Goal: Feedback & Contribution: Contribute content

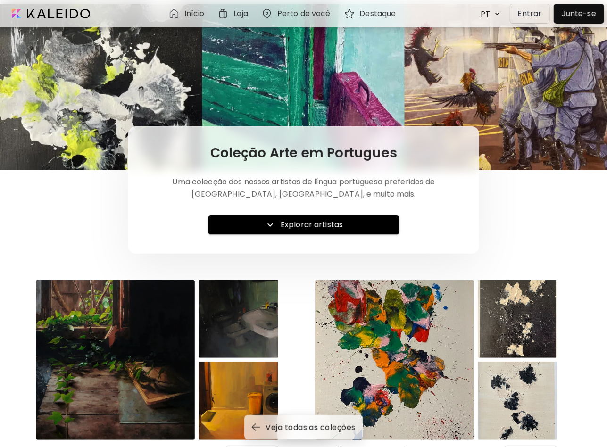
click at [572, 14] on div at bounding box center [579, 13] width 46 height 15
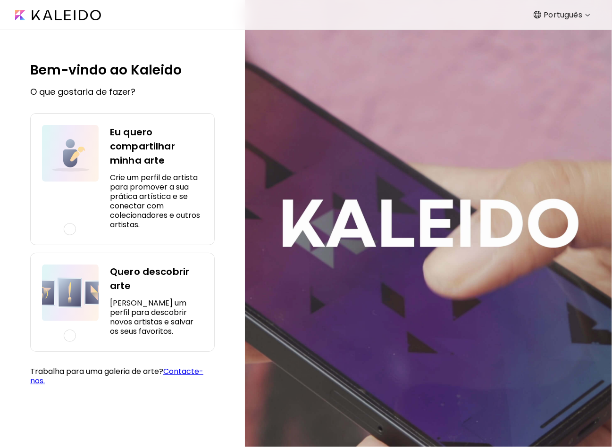
click at [131, 182] on h5 "Crie um perfil de artista para promover a sua prática artística e se conectar c…" at bounding box center [156, 201] width 93 height 57
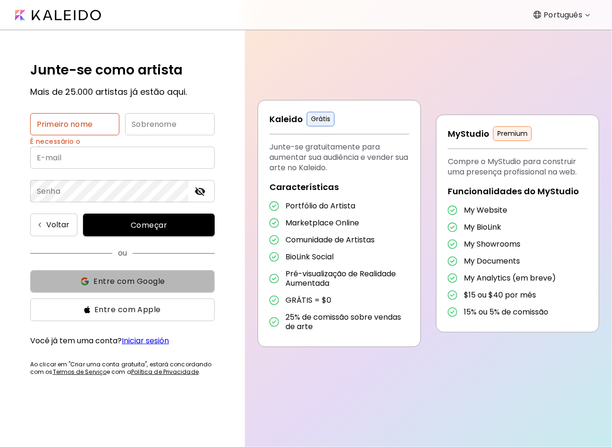
click at [116, 284] on span "Entre com Google" at bounding box center [128, 281] width 71 height 11
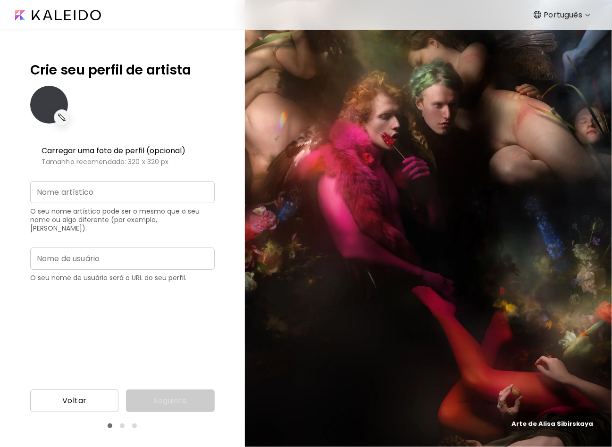
type input "**********"
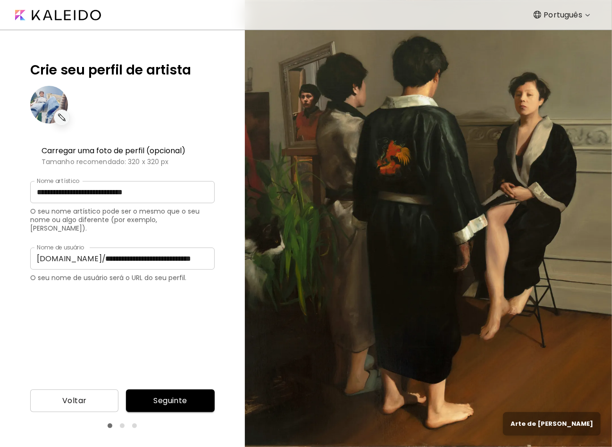
click at [111, 315] on div "**********" at bounding box center [122, 221] width 184 height 322
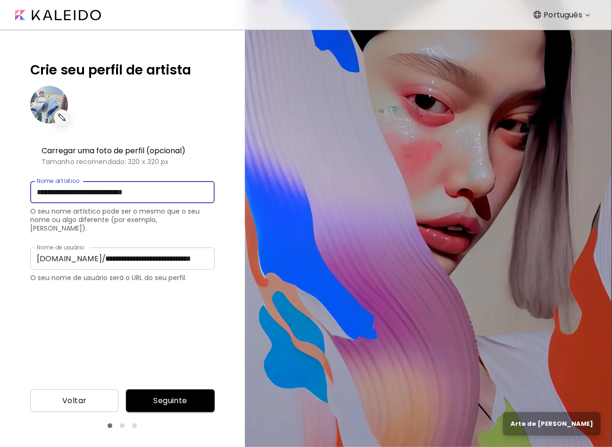
drag, startPoint x: 180, startPoint y: 191, endPoint x: -13, endPoint y: 185, distance: 192.5
click at [0, 185] on html "**********" at bounding box center [306, 223] width 612 height 447
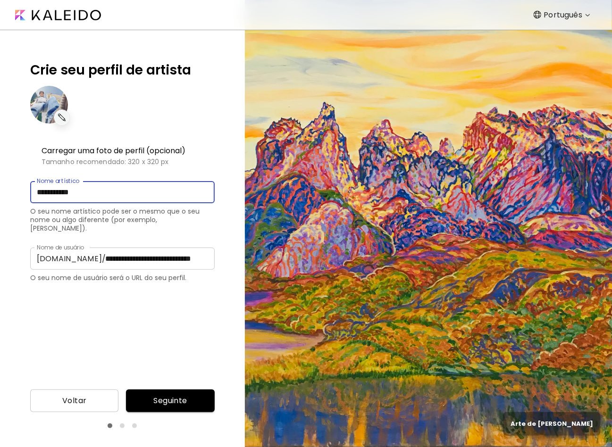
type input "**********"
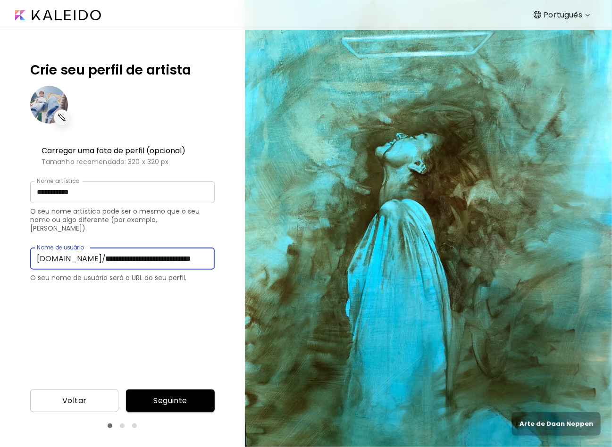
drag, startPoint x: 80, startPoint y: 249, endPoint x: 233, endPoint y: 257, distance: 153.9
click at [233, 257] on div "**********" at bounding box center [122, 206] width 245 height 352
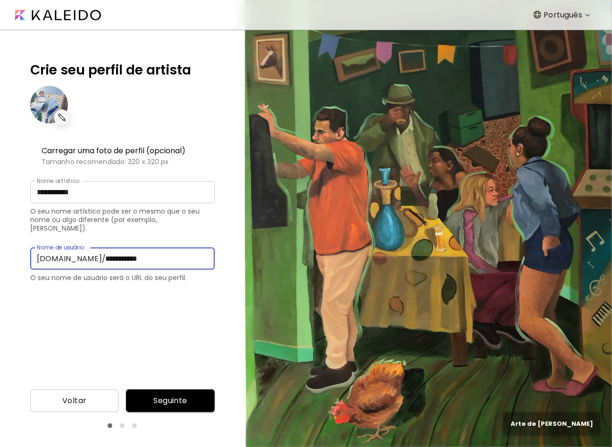
type input "**********"
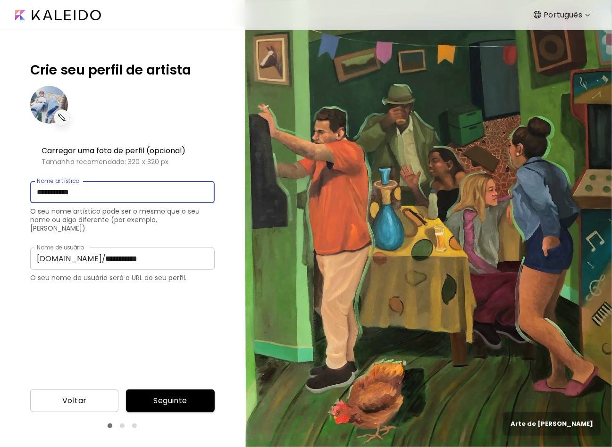
click at [102, 191] on input "**********" at bounding box center [122, 192] width 184 height 22
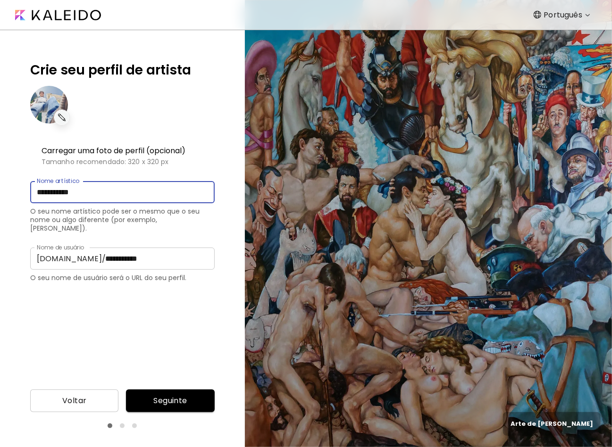
drag, startPoint x: 89, startPoint y: 191, endPoint x: -20, endPoint y: 190, distance: 108.9
click at [0, 190] on html "**********" at bounding box center [306, 223] width 612 height 447
type input "**********"
click at [137, 324] on div "**********" at bounding box center [122, 221] width 184 height 322
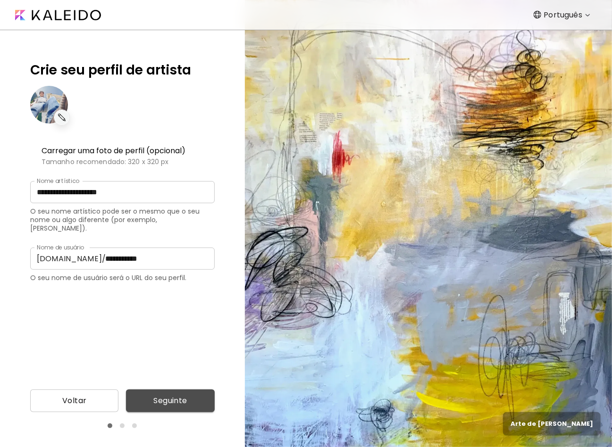
click at [172, 398] on span "Seguinte" at bounding box center [169, 400] width 73 height 11
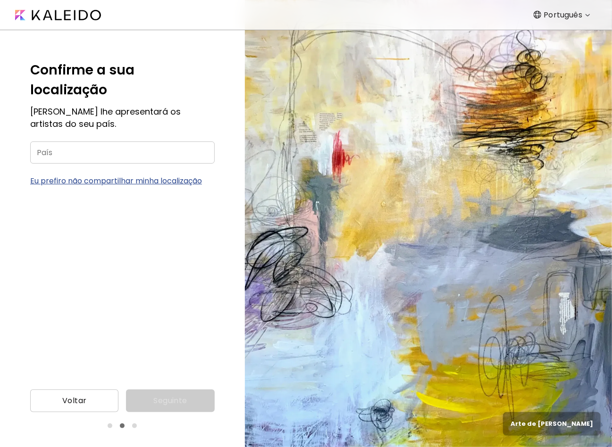
click at [116, 141] on input "País" at bounding box center [122, 152] width 184 height 22
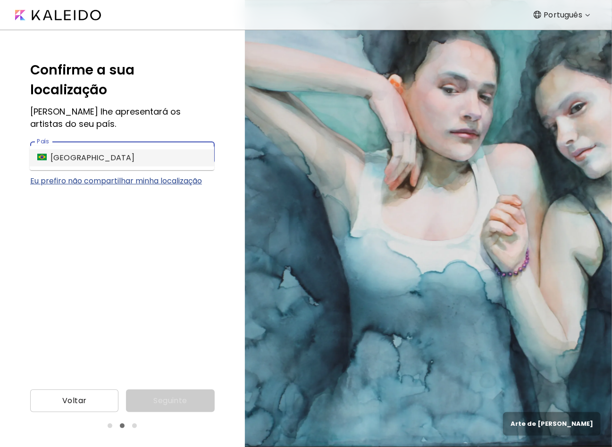
click at [104, 152] on li "Brasil" at bounding box center [122, 157] width 184 height 17
type input "******"
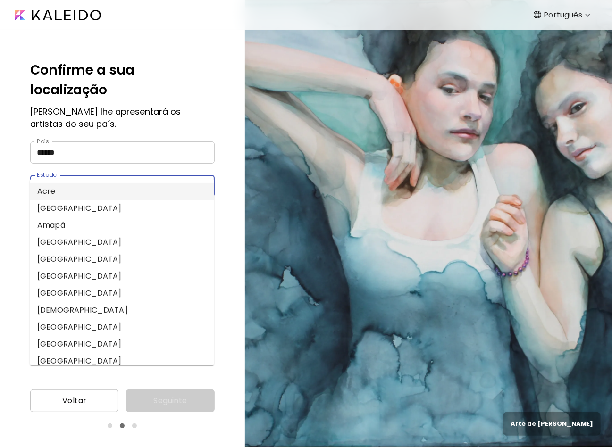
click at [79, 175] on input "Estado" at bounding box center [113, 186] width 166 height 22
click at [67, 324] on li "Goiás" at bounding box center [122, 327] width 184 height 17
type input "*****"
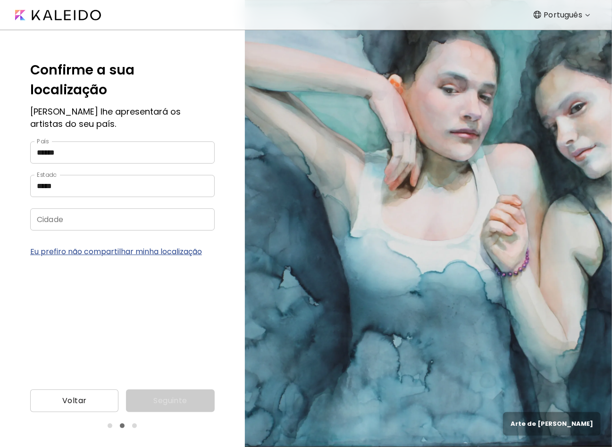
click at [125, 208] on input "Cidade" at bounding box center [113, 219] width 166 height 22
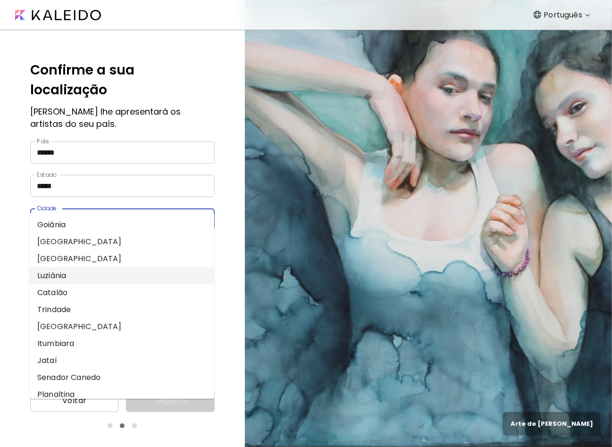
click at [98, 274] on li "Luziânia" at bounding box center [122, 275] width 184 height 17
type input "********"
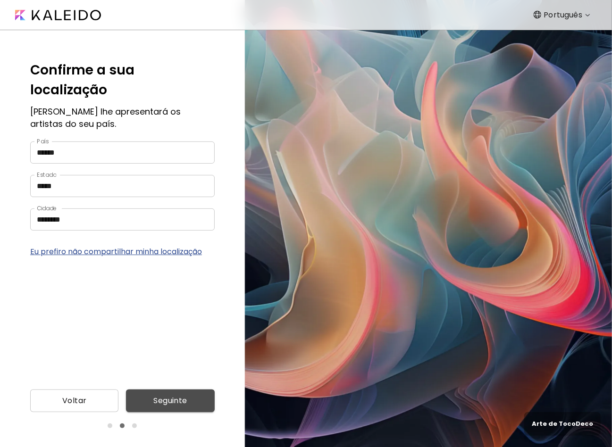
click at [177, 404] on span "Seguinte" at bounding box center [169, 400] width 73 height 11
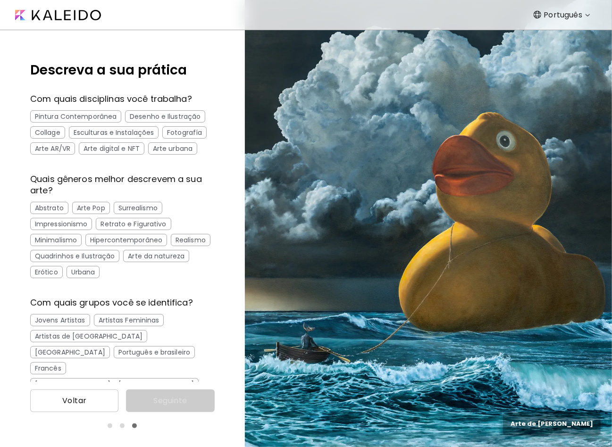
click at [51, 210] on div "Abstrato" at bounding box center [49, 208] width 38 height 12
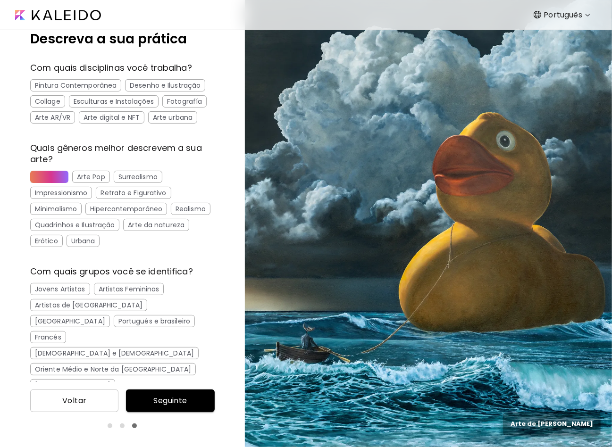
scroll to position [43, 0]
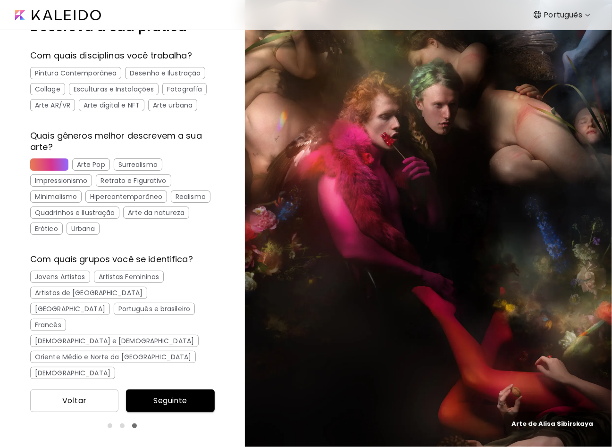
click at [171, 398] on span "Seguinte" at bounding box center [169, 400] width 73 height 11
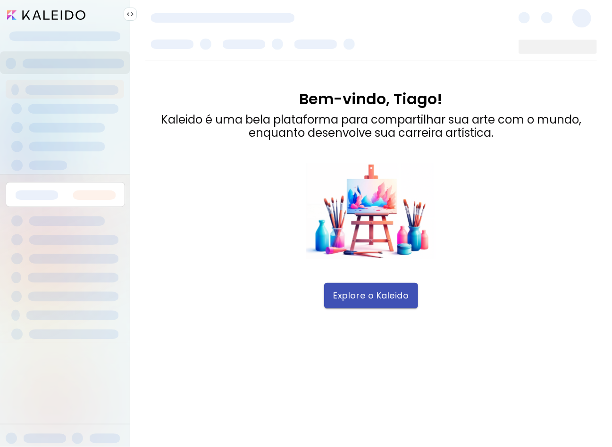
click at [350, 302] on button "Explore o Kaleido" at bounding box center [371, 295] width 94 height 25
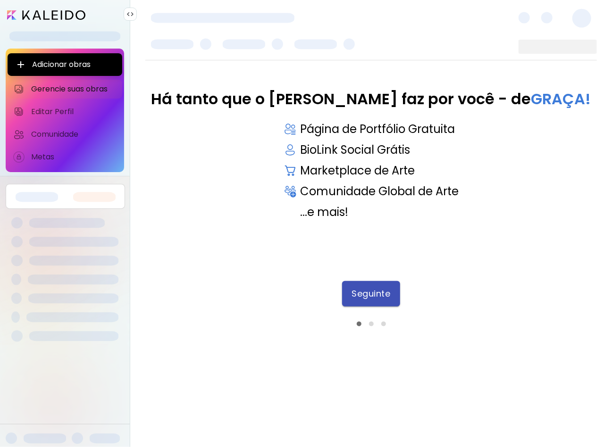
click at [353, 291] on span "Seguinte" at bounding box center [370, 294] width 39 height 10
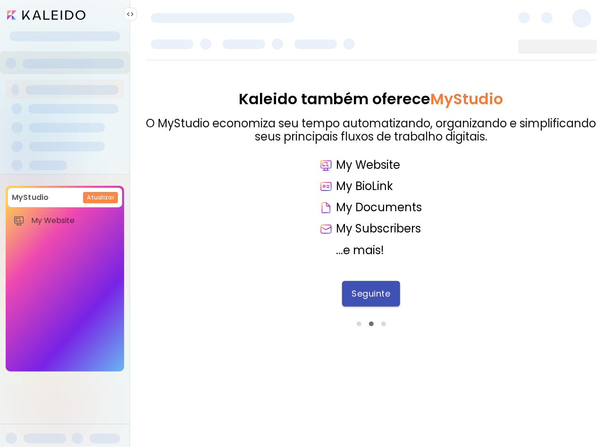
click at [365, 294] on span "Seguinte" at bounding box center [370, 294] width 39 height 10
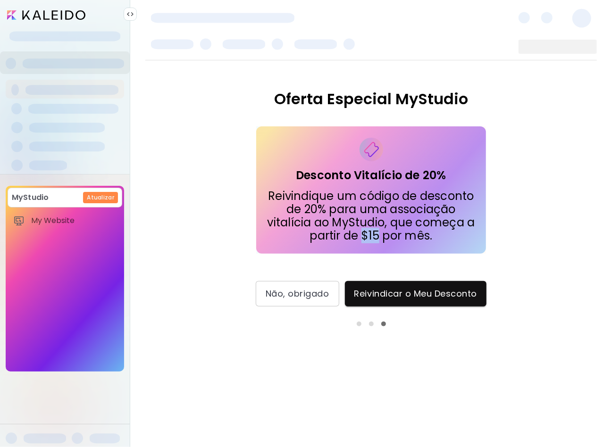
drag, startPoint x: 378, startPoint y: 241, endPoint x: 359, endPoint y: 240, distance: 18.9
click at [359, 240] on p "Reivindique um código de desconto de 20% para uma associação vitalícia ao MyStu…" at bounding box center [371, 216] width 215 height 53
click at [466, 243] on div "Desconto Vitalício de 20% Reivindique um código de desconto de 20% para uma ass…" at bounding box center [371, 189] width 230 height 127
click at [303, 294] on span "Não, obrigado" at bounding box center [298, 294] width 64 height 10
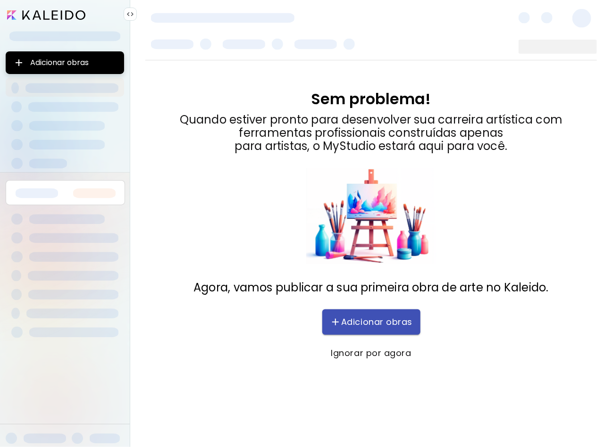
click at [359, 320] on span "Adicionar obras" at bounding box center [371, 321] width 79 height 11
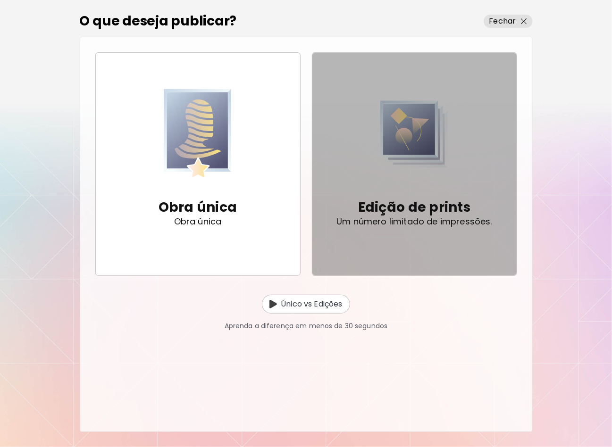
click at [423, 173] on img "button" at bounding box center [414, 134] width 68 height 96
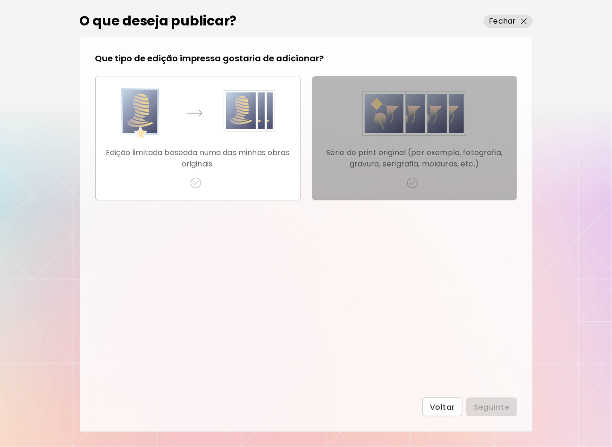
click at [431, 153] on p "Série de print original (por exemplo, fotografia, gravura, serigrafia, molduras…" at bounding box center [414, 158] width 189 height 23
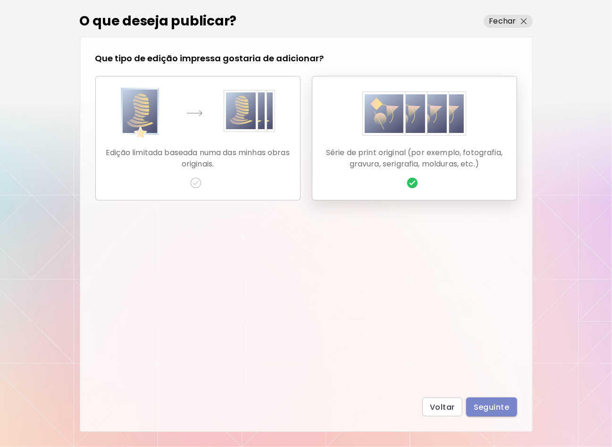
click at [494, 410] on span "Seguinte" at bounding box center [491, 407] width 36 height 10
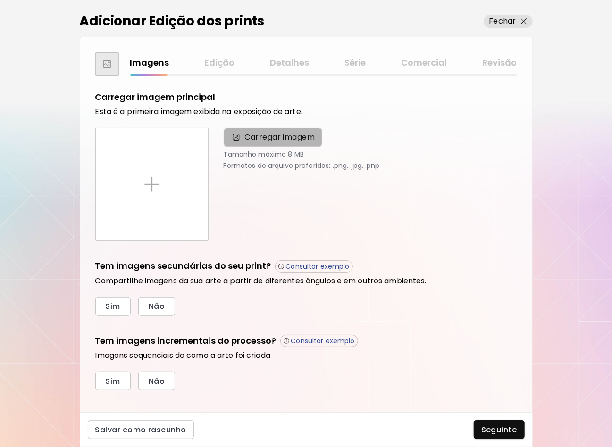
click at [281, 132] on span "Carregar imagem" at bounding box center [280, 137] width 70 height 11
click at [0, 0] on input "Carregar imagem" at bounding box center [0, 0] width 0 height 0
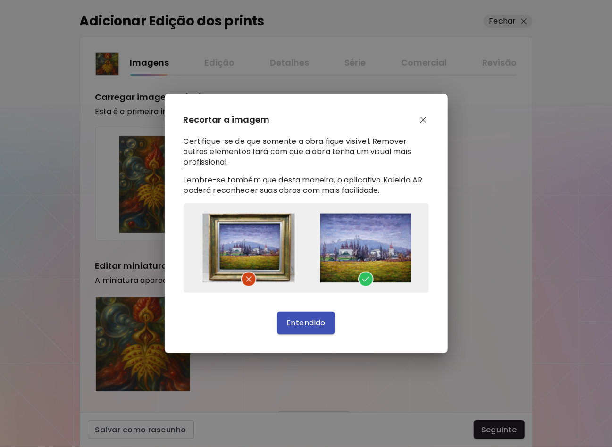
click at [299, 322] on span "Entendido" at bounding box center [305, 323] width 39 height 10
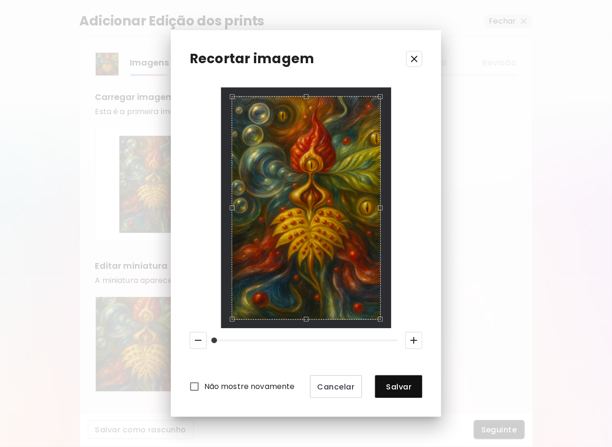
click at [415, 343] on icon "button" at bounding box center [413, 340] width 11 height 11
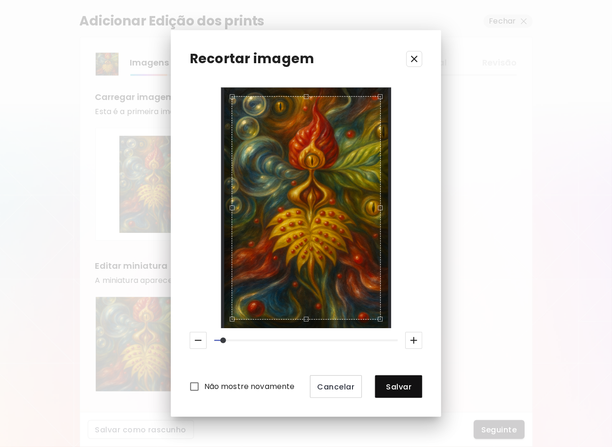
click at [197, 342] on icon "button" at bounding box center [197, 340] width 11 height 11
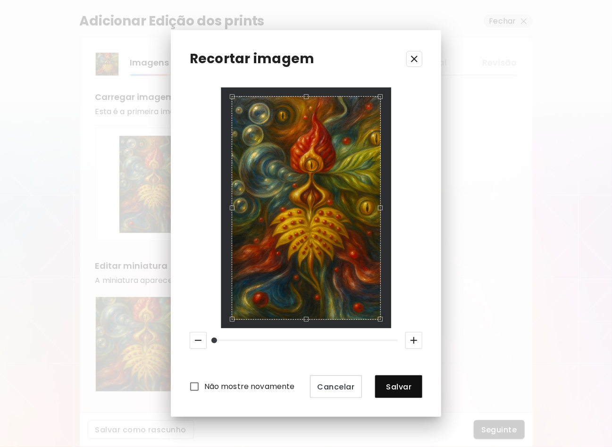
click at [197, 342] on icon "button" at bounding box center [197, 340] width 11 height 11
click at [415, 83] on div "Recortar imagem Não mostre novamente Cancelar Salvar" at bounding box center [306, 223] width 271 height 387
click at [400, 81] on div "Recortar imagem Não mostre novamente Cancelar Salvar" at bounding box center [306, 223] width 271 height 387
click at [398, 388] on span "Salvar" at bounding box center [398, 387] width 32 height 10
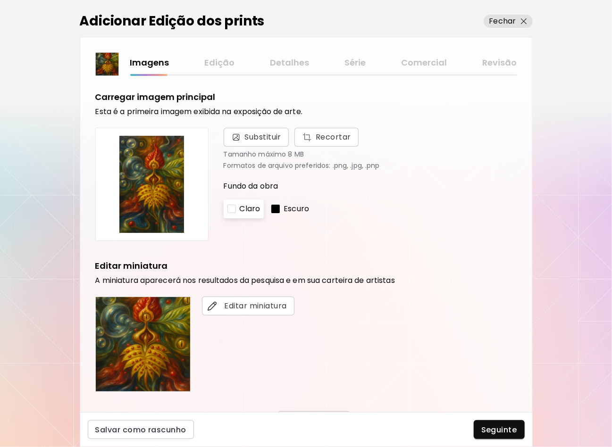
click at [276, 206] on div at bounding box center [275, 209] width 8 height 8
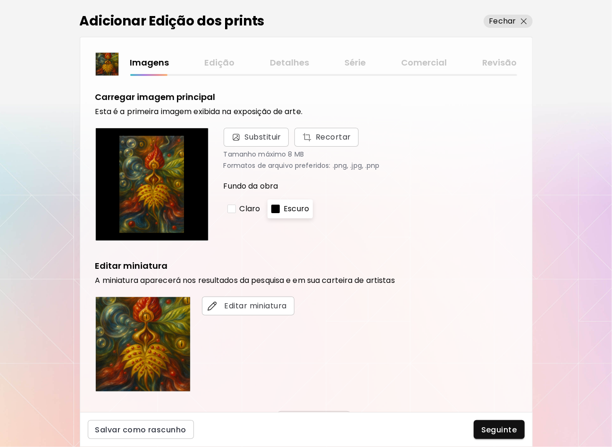
click at [237, 208] on div "Claro" at bounding box center [244, 208] width 41 height 19
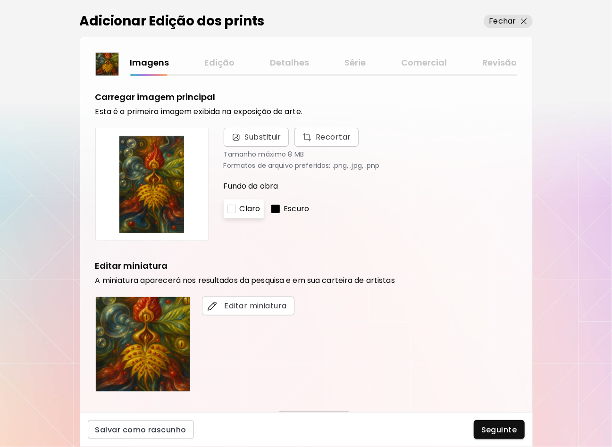
click at [299, 213] on p "Escuro" at bounding box center [295, 208] width 25 height 11
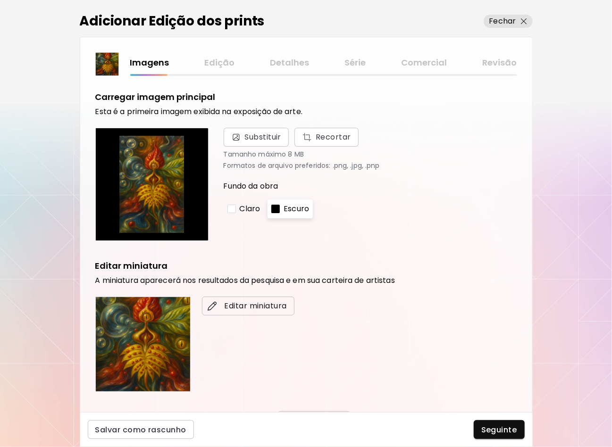
click at [241, 304] on span "Editar miniatura" at bounding box center [247, 305] width 77 height 11
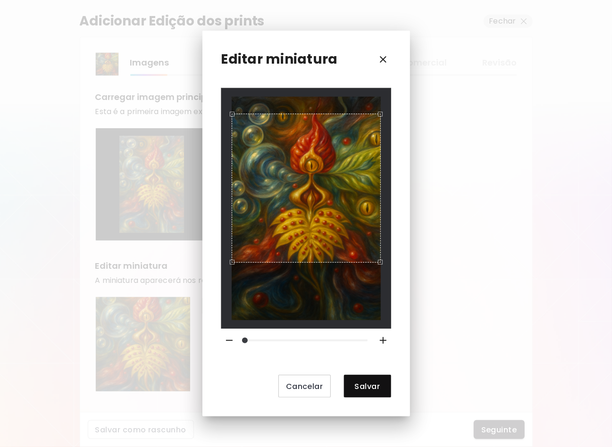
click at [352, 201] on div "Use the arrow keys to move the crop selection area" at bounding box center [306, 188] width 149 height 149
click at [371, 391] on span "Salvar" at bounding box center [367, 387] width 32 height 10
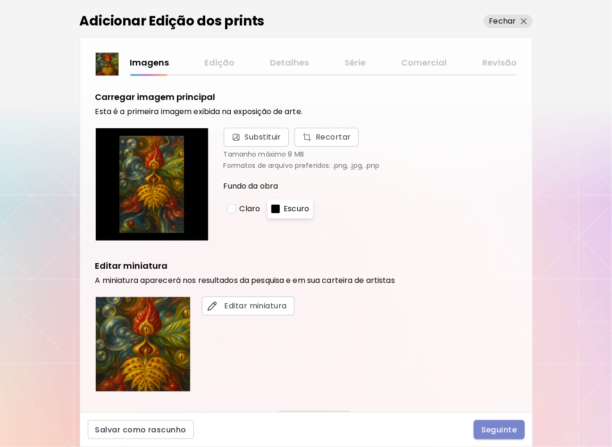
click at [503, 432] on span "Seguinte" at bounding box center [499, 430] width 36 height 10
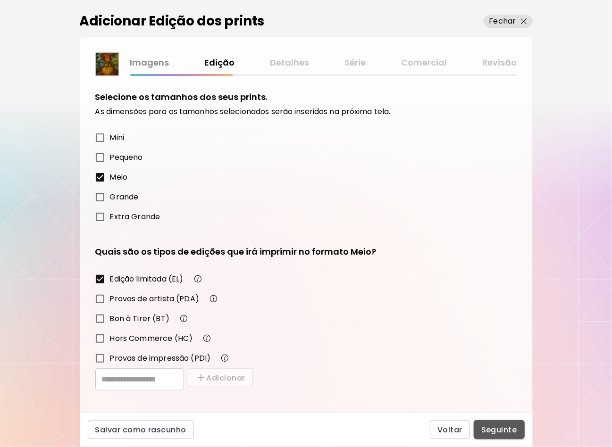
click at [507, 429] on span "Seguinte" at bounding box center [499, 430] width 36 height 10
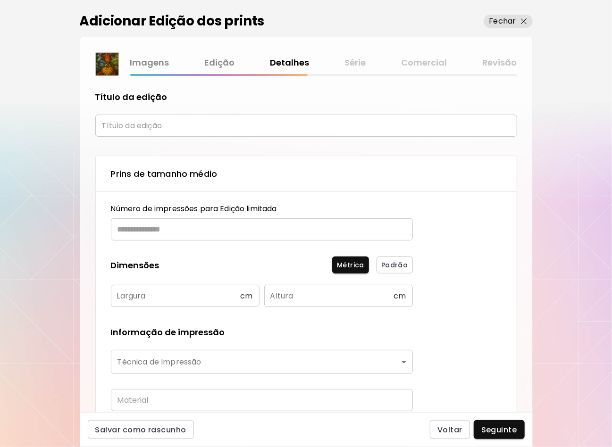
click at [171, 118] on input "text" at bounding box center [306, 126] width 422 height 22
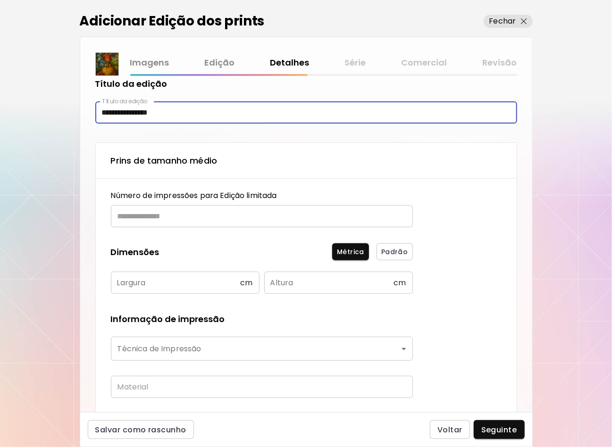
scroll to position [47, 0]
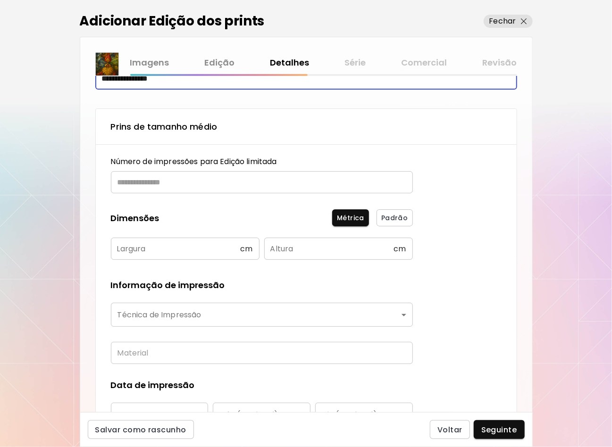
type input "**********"
click at [225, 182] on input "text" at bounding box center [258, 182] width 295 height 22
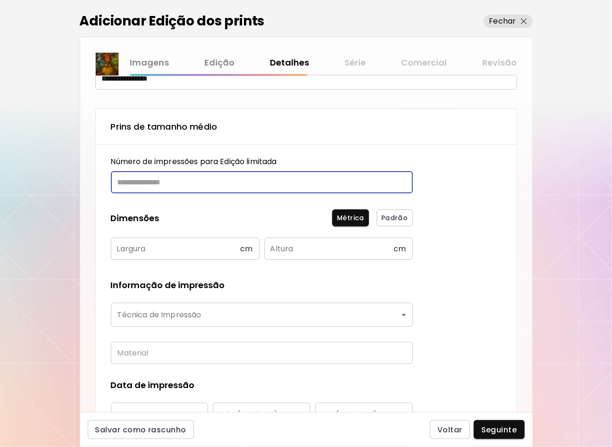
click at [225, 182] on input "text" at bounding box center [258, 182] width 295 height 22
type input "**"
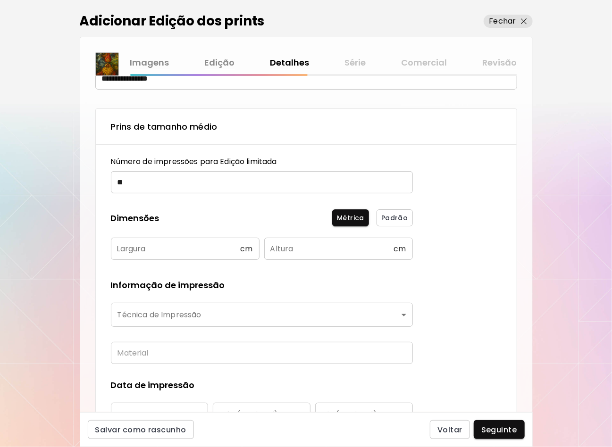
click at [222, 205] on div "Número de impressões para Edição limitada ** ​ Dimensões Métrica Padrão Largura…" at bounding box center [262, 301] width 302 height 290
click at [400, 217] on span "Padrão" at bounding box center [394, 218] width 26 height 10
click at [352, 217] on span "Métrica" at bounding box center [350, 218] width 27 height 10
click at [169, 245] on input "text" at bounding box center [176, 249] width 130 height 22
type input "**"
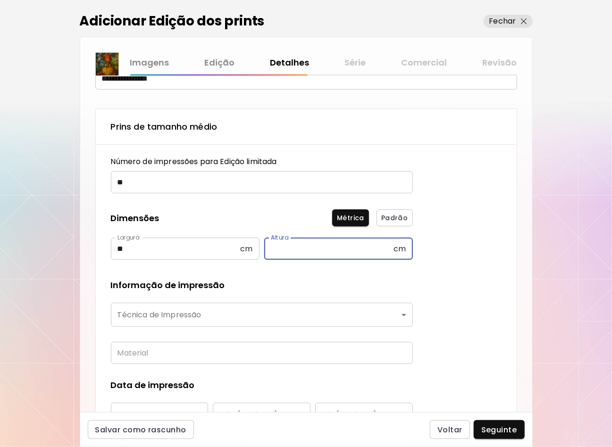
click at [313, 247] on input "text" at bounding box center [329, 249] width 130 height 22
type input "**"
click at [433, 255] on div "Prins de tamanho médio Número de impressões para Edição limitada ** ​ Dimensões…" at bounding box center [306, 284] width 422 height 353
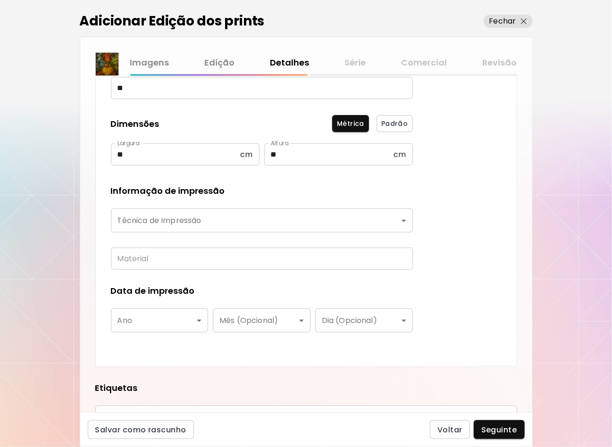
click at [294, 217] on body "**********" at bounding box center [306, 223] width 612 height 447
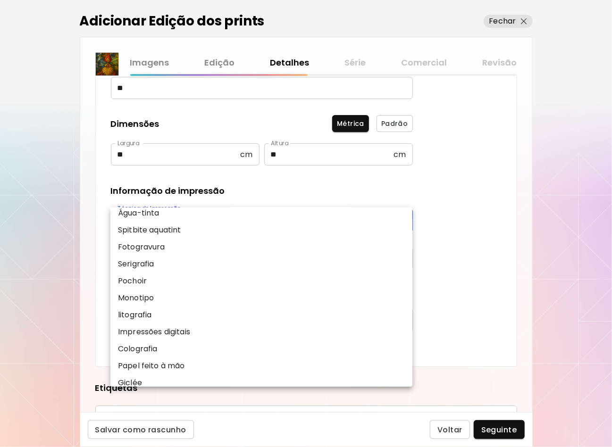
scroll to position [117, 0]
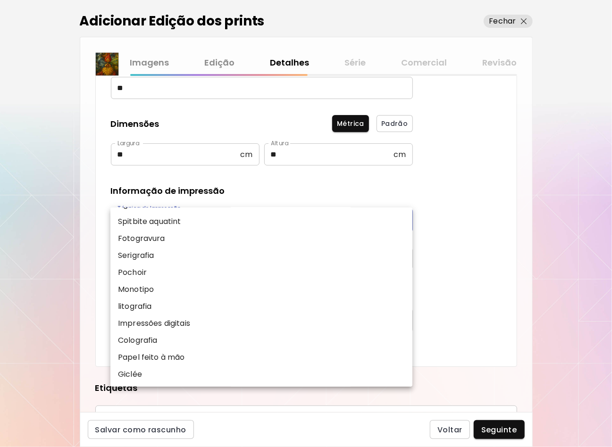
click at [224, 325] on li "Impressões digitais" at bounding box center [263, 323] width 307 height 17
type input "**********"
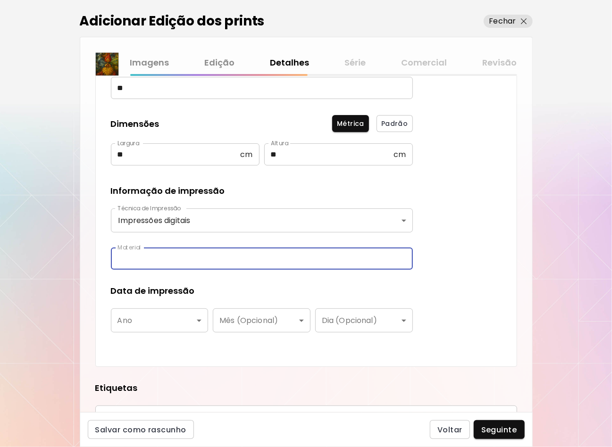
click at [216, 258] on input "text" at bounding box center [262, 259] width 302 height 22
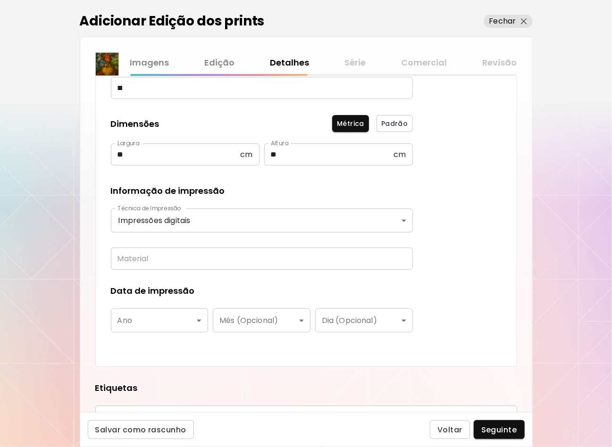
click at [455, 272] on div "**********" at bounding box center [306, 190] width 422 height 353
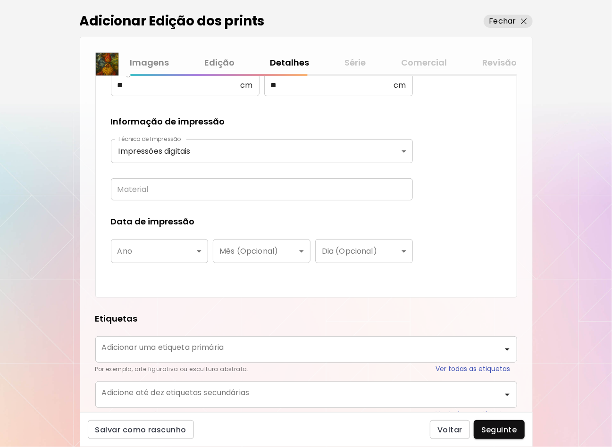
scroll to position [283, 0]
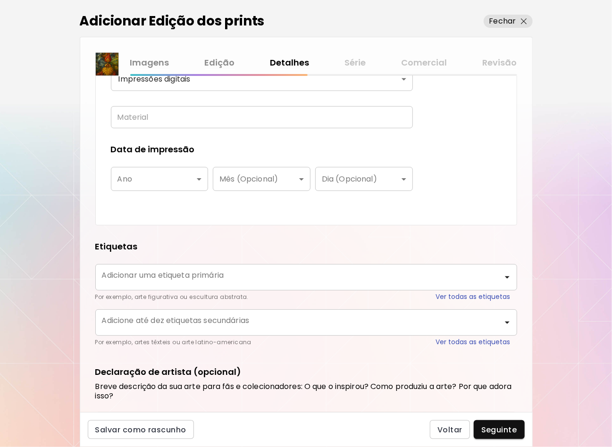
click at [335, 287] on div "Adicionar uma etiqueta primária" at bounding box center [306, 277] width 422 height 26
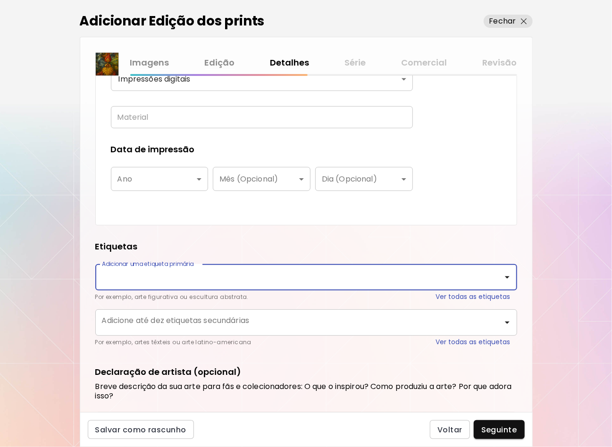
click at [197, 183] on body "**********" at bounding box center [306, 223] width 612 height 447
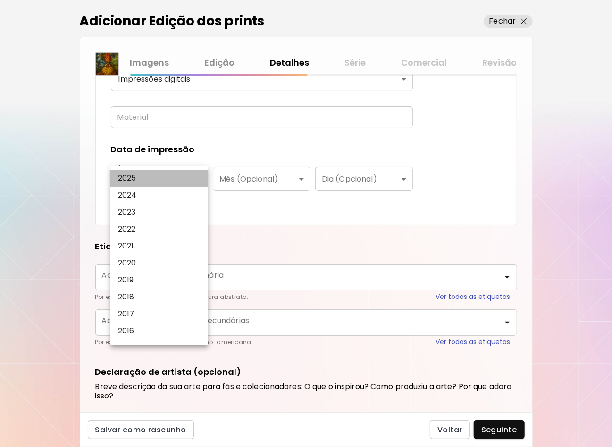
click at [162, 182] on li "2025" at bounding box center [161, 178] width 102 height 17
type input "****"
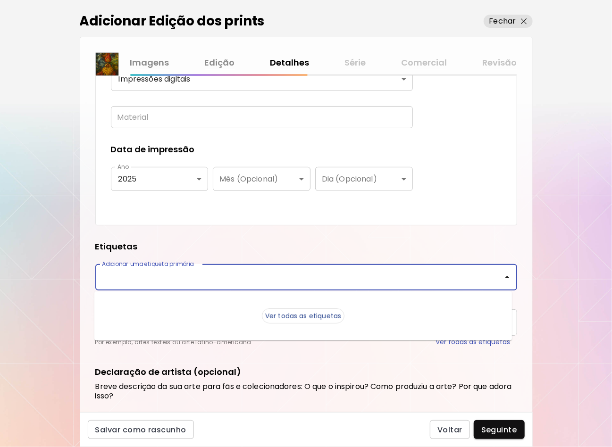
click at [235, 279] on input "Adicionar uma etiqueta primária" at bounding box center [293, 277] width 387 height 18
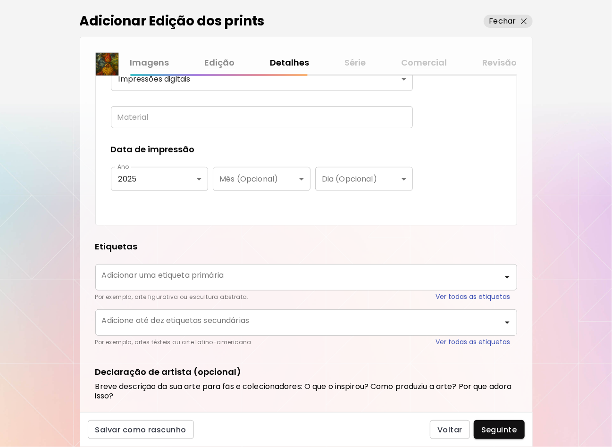
click at [262, 233] on div "**********" at bounding box center [306, 244] width 452 height 336
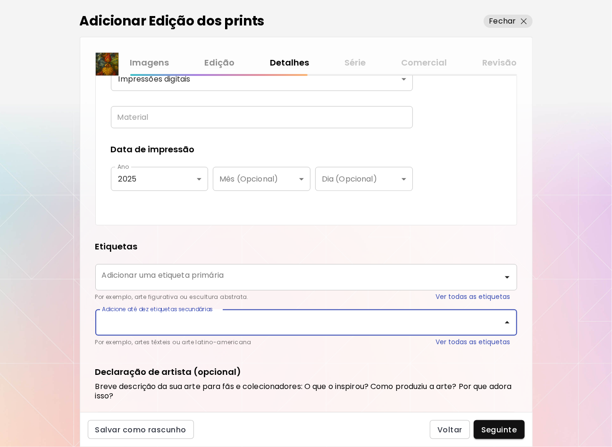
click at [254, 324] on input "Adicione até dez etiquetas secundárias" at bounding box center [299, 323] width 399 height 18
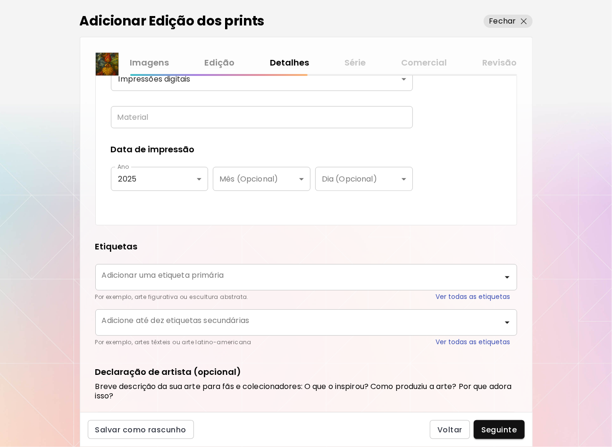
click at [253, 229] on div "**********" at bounding box center [306, 244] width 452 height 336
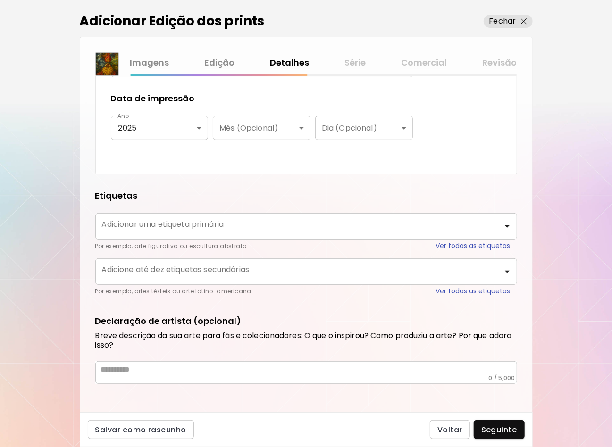
click at [249, 331] on h6 "Breve descrição da sua arte para fãs e colecionadores: O que o inspirou? Como p…" at bounding box center [306, 340] width 422 height 19
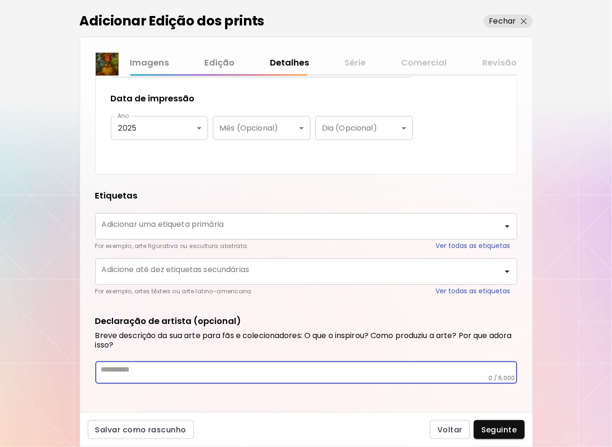
click at [227, 369] on textarea at bounding box center [309, 369] width 416 height 9
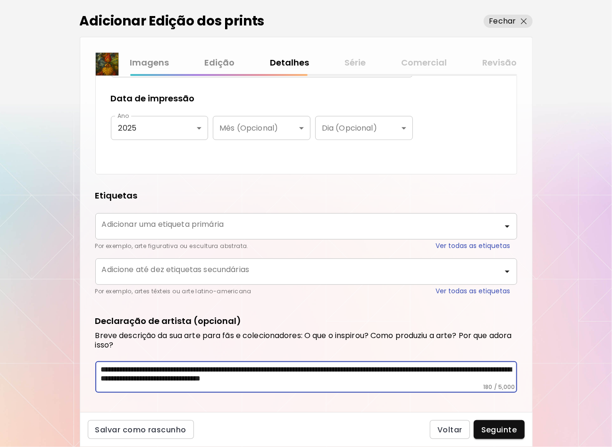
click at [410, 381] on textarea "**********" at bounding box center [307, 374] width 412 height 18
click at [259, 367] on textarea "**********" at bounding box center [307, 374] width 412 height 18
click at [462, 372] on textarea "**********" at bounding box center [307, 374] width 412 height 18
type textarea "**********"
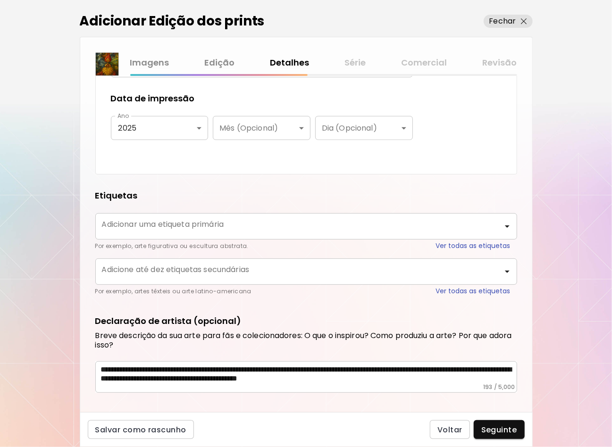
click at [464, 384] on div "**********" at bounding box center [306, 377] width 422 height 32
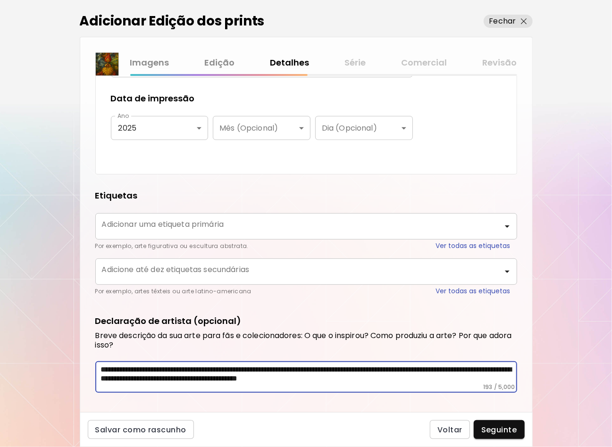
click at [466, 379] on textarea "**********" at bounding box center [307, 374] width 412 height 18
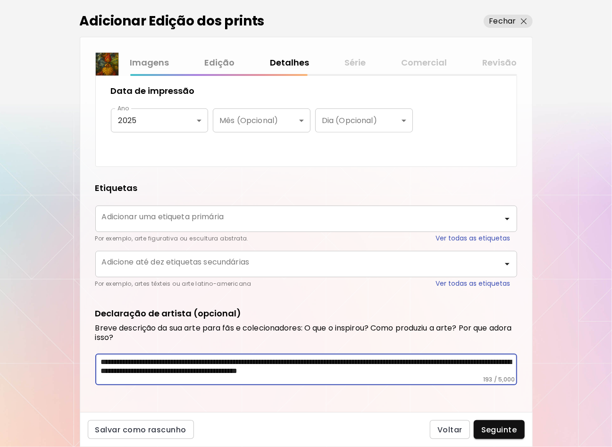
scroll to position [343, 0]
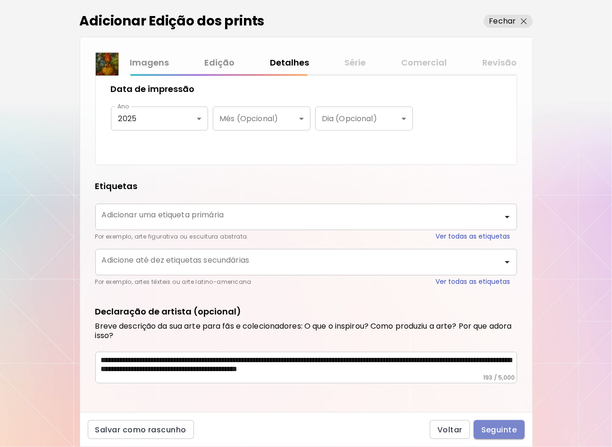
click at [504, 427] on span "Seguinte" at bounding box center [499, 430] width 36 height 10
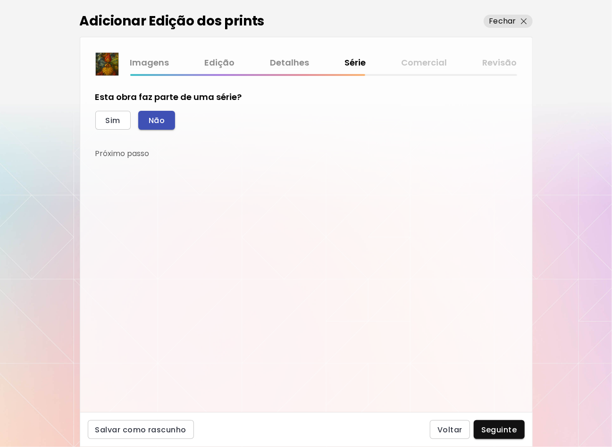
click at [162, 117] on span "Não" at bounding box center [157, 121] width 16 height 10
click at [513, 429] on span "Seguinte" at bounding box center [499, 430] width 36 height 10
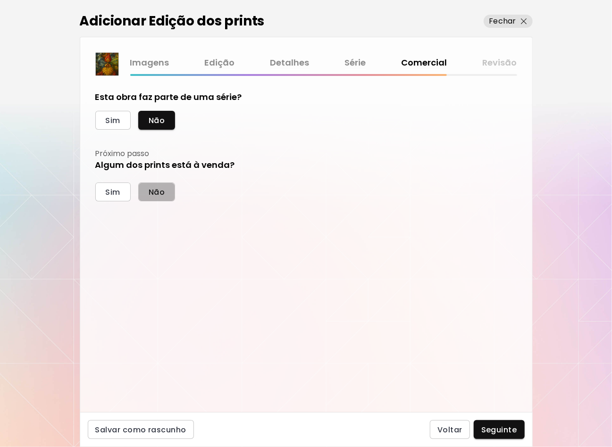
click at [161, 192] on span "Não" at bounding box center [157, 192] width 16 height 10
click at [503, 433] on span "Seguinte" at bounding box center [499, 430] width 36 height 10
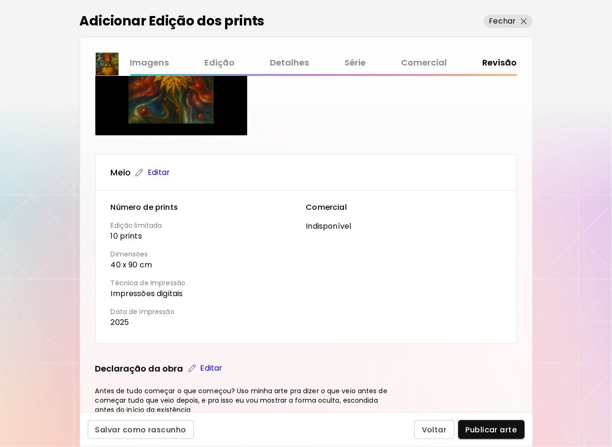
scroll to position [142, 0]
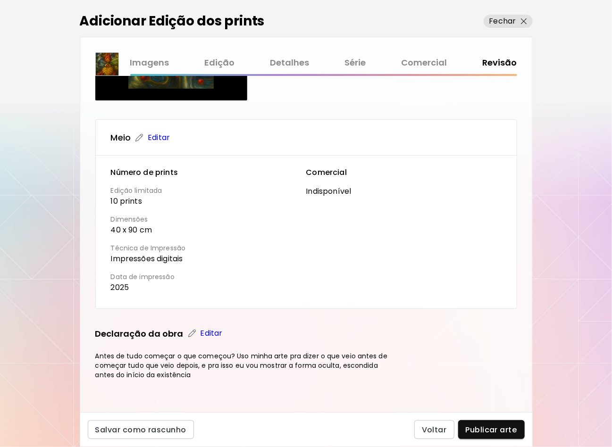
click at [214, 330] on p "Editar" at bounding box center [211, 333] width 22 height 11
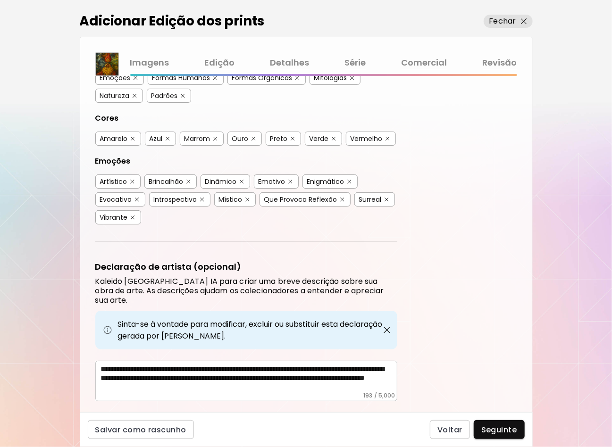
scroll to position [47, 0]
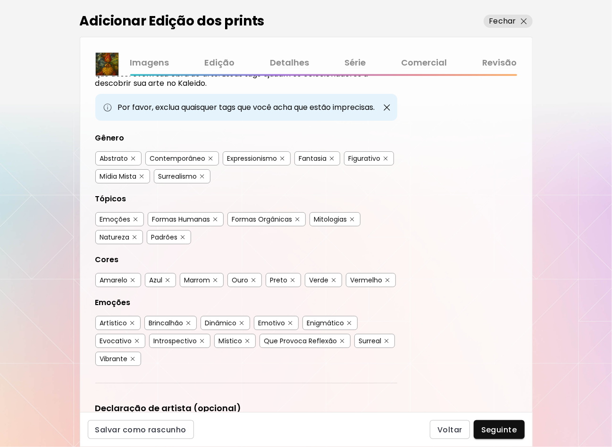
click at [109, 155] on div "Abstrato" at bounding box center [114, 158] width 28 height 9
click at [114, 155] on div "Abstrato" at bounding box center [114, 158] width 28 height 9
click at [215, 217] on img "button" at bounding box center [215, 219] width 4 height 4
click at [351, 217] on img "button" at bounding box center [352, 219] width 4 height 4
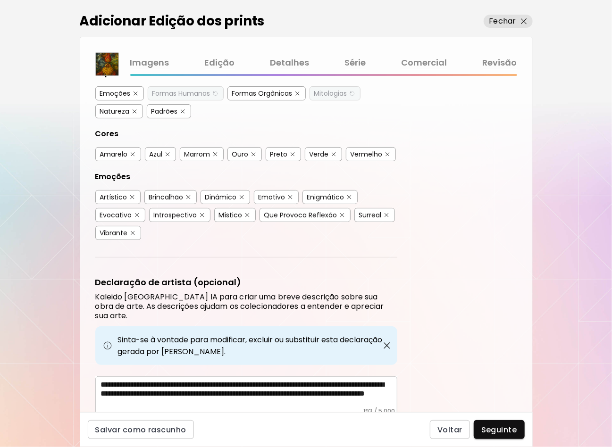
scroll to position [193, 0]
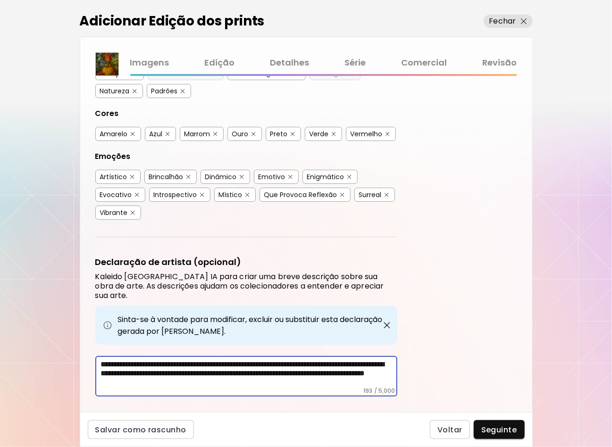
click at [322, 366] on textarea "**********" at bounding box center [249, 373] width 296 height 27
click at [316, 360] on textarea "**********" at bounding box center [249, 373] width 296 height 27
drag, startPoint x: 315, startPoint y: 356, endPoint x: 372, endPoint y: 359, distance: 56.7
click at [372, 360] on textarea "**********" at bounding box center [249, 373] width 296 height 27
click at [509, 432] on span "Seguinte" at bounding box center [499, 430] width 36 height 10
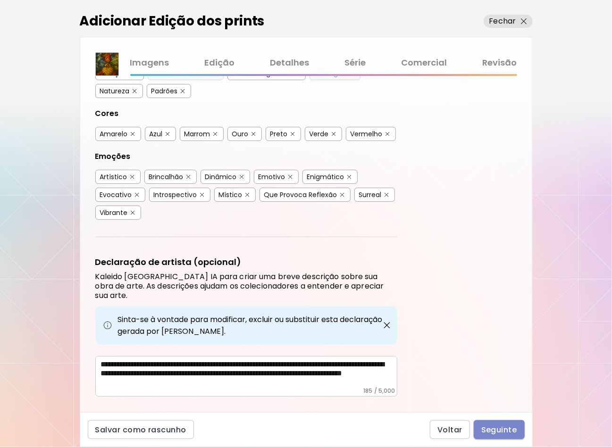
click at [492, 432] on span "Seguinte" at bounding box center [499, 430] width 36 height 10
click at [386, 321] on img "button" at bounding box center [386, 325] width 9 height 9
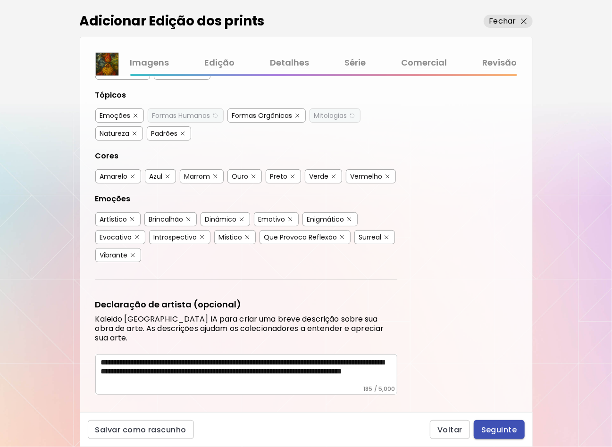
click at [495, 429] on span "Seguinte" at bounding box center [499, 430] width 36 height 10
click at [499, 430] on span "Seguinte" at bounding box center [499, 430] width 36 height 10
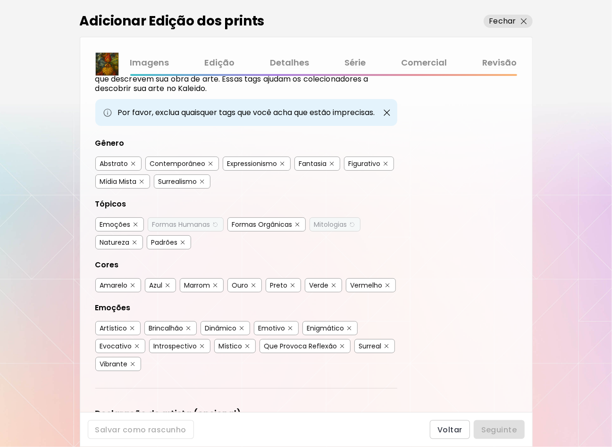
scroll to position [0, 0]
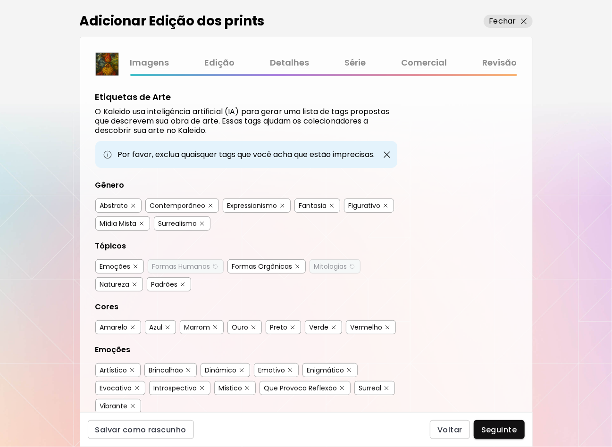
click at [388, 154] on img "button" at bounding box center [386, 154] width 9 height 9
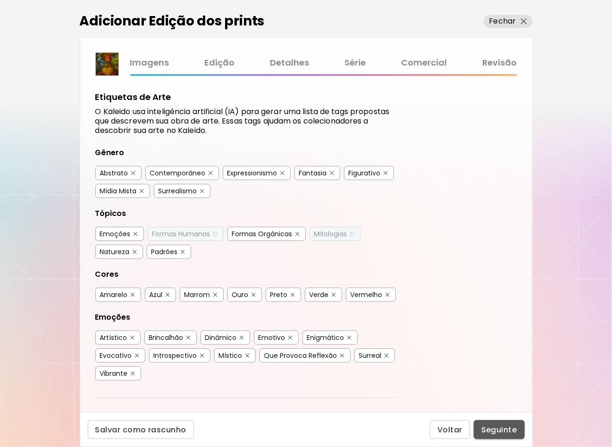
click at [505, 430] on span "Seguinte" at bounding box center [499, 430] width 36 height 10
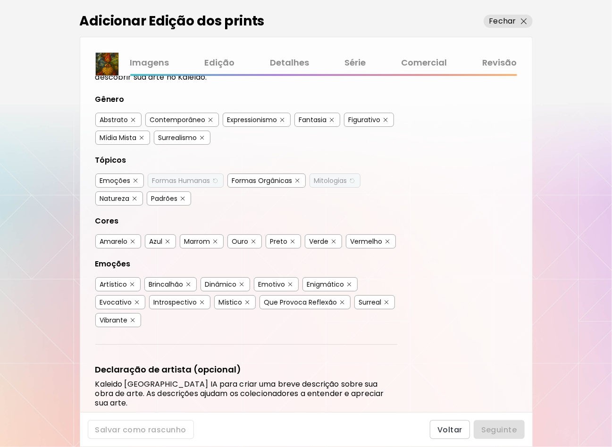
scroll to position [119, 0]
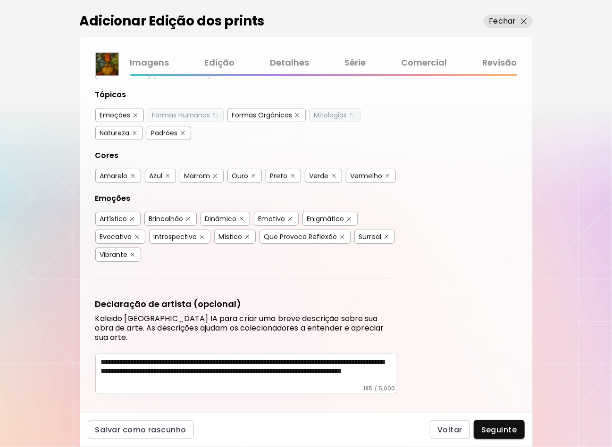
click at [329, 376] on div "**********" at bounding box center [246, 374] width 302 height 41
click at [321, 372] on div "**********" at bounding box center [246, 374] width 302 height 41
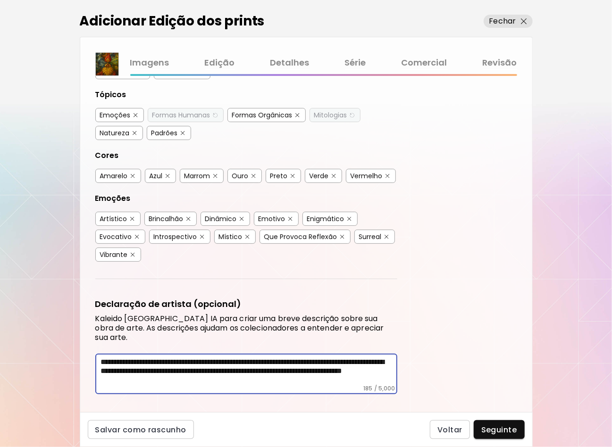
click at [306, 366] on textarea "**********" at bounding box center [249, 370] width 296 height 27
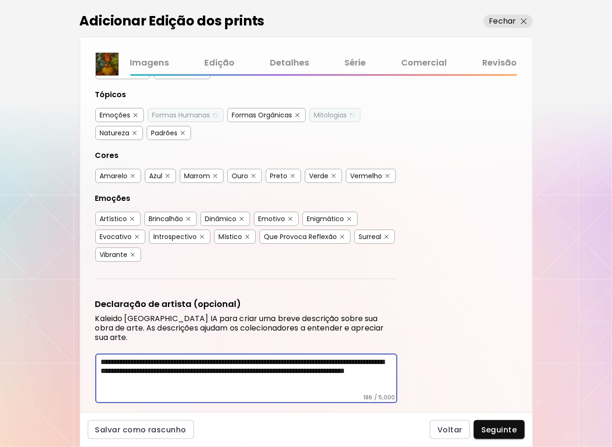
type textarea "**********"
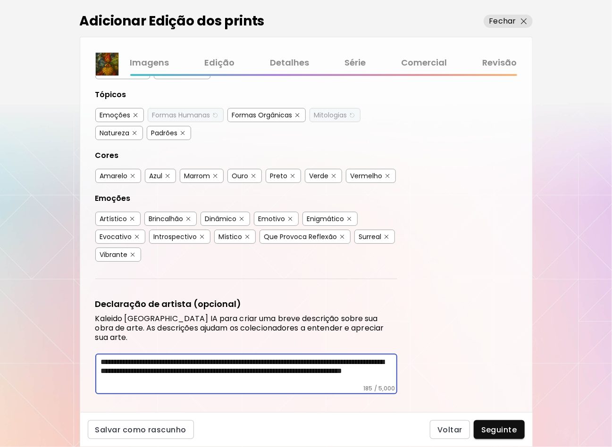
click at [483, 341] on div "**********" at bounding box center [306, 244] width 452 height 336
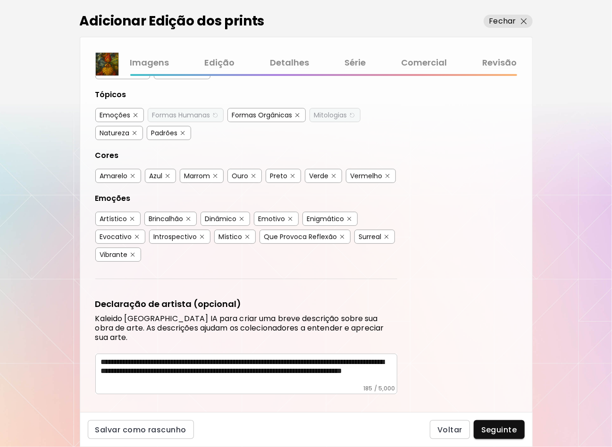
scroll to position [0, 0]
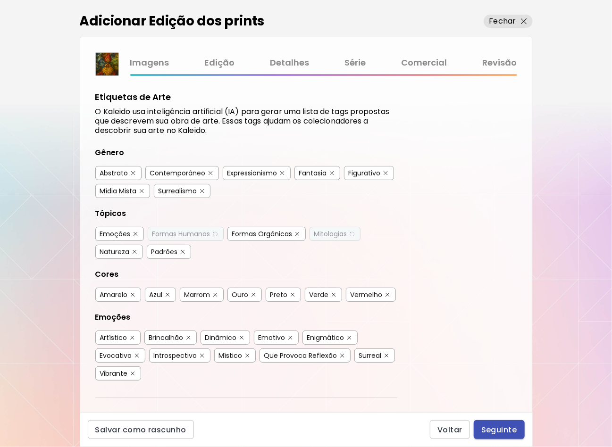
click at [487, 432] on span "Seguinte" at bounding box center [499, 430] width 36 height 10
click at [495, 65] on link "Revisão" at bounding box center [499, 63] width 34 height 14
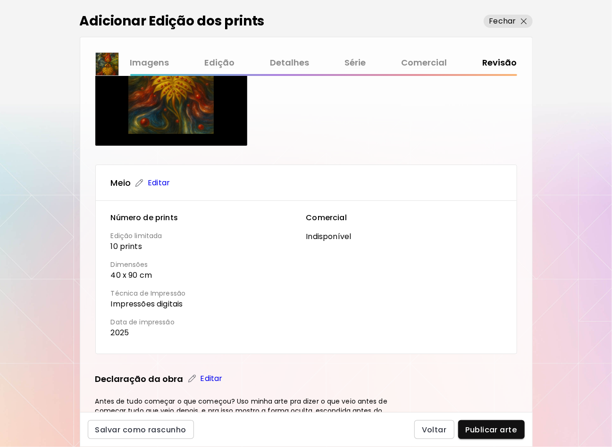
scroll to position [142, 0]
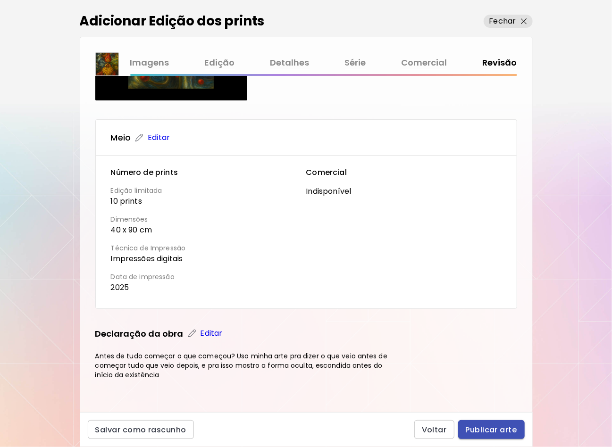
click at [485, 430] on span "Publicar arte" at bounding box center [490, 430] width 51 height 10
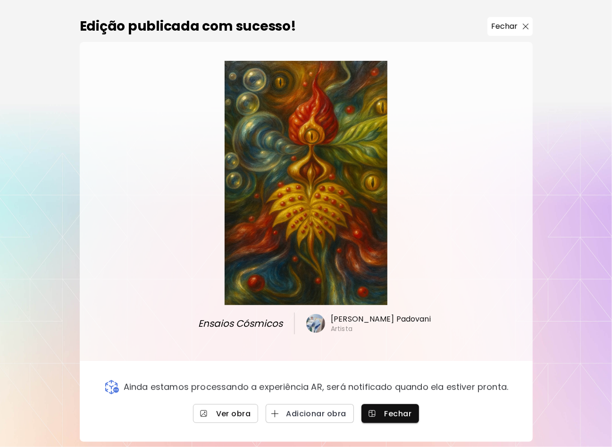
click at [219, 416] on span "Ver obra" at bounding box center [225, 414] width 50 height 10
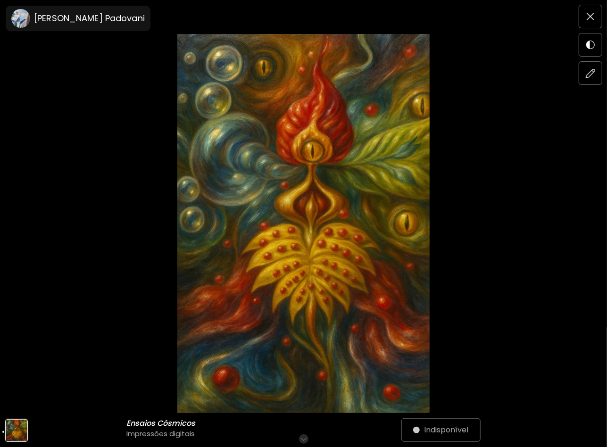
scroll to position [189, 0]
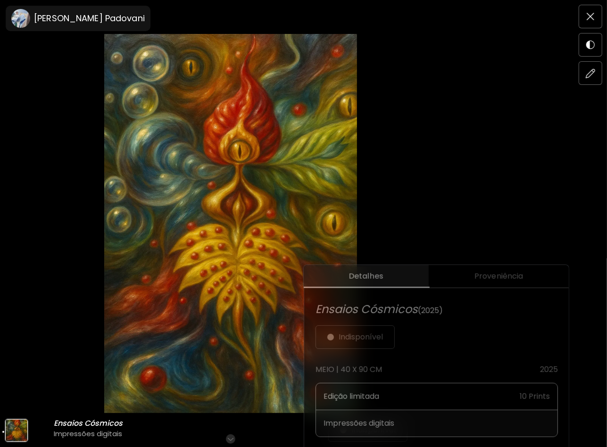
click at [485, 158] on div "Ensaios Cósmicos Ensaios Cósmicos Impressões digitais Role para mais Indisponív…" at bounding box center [303, 34] width 607 height 447
click at [255, 227] on img at bounding box center [231, 223] width 382 height 379
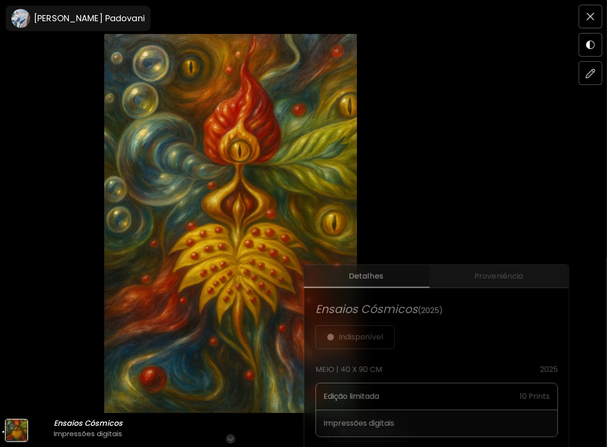
click at [512, 271] on span "Proveniência" at bounding box center [498, 276] width 129 height 11
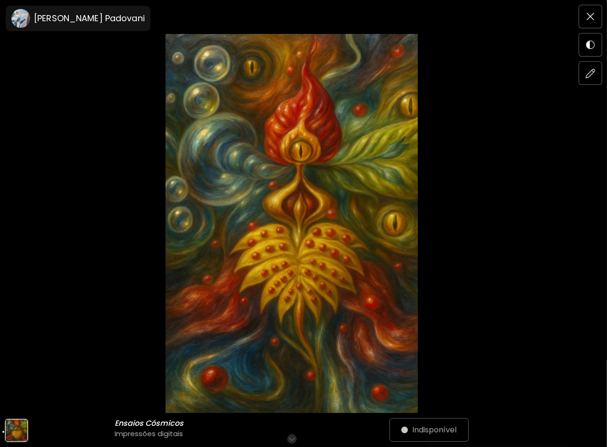
scroll to position [47, 0]
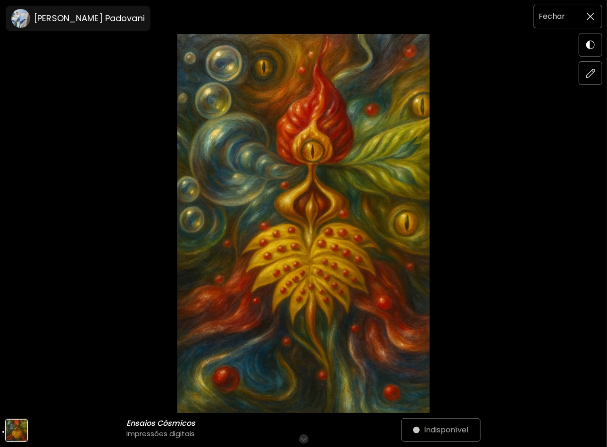
click at [595, 16] on span at bounding box center [591, 17] width 20 height 20
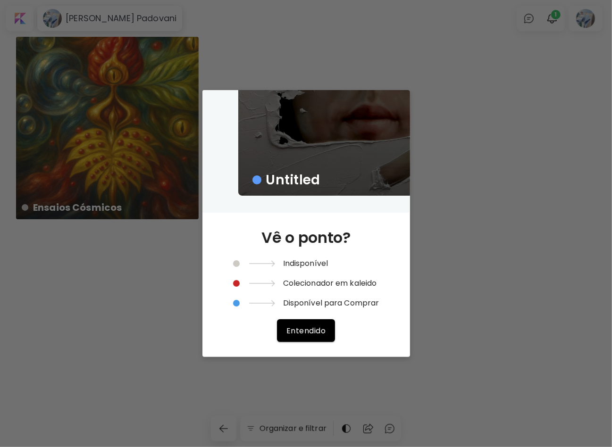
click at [303, 331] on span "Entendido" at bounding box center [305, 331] width 39 height 10
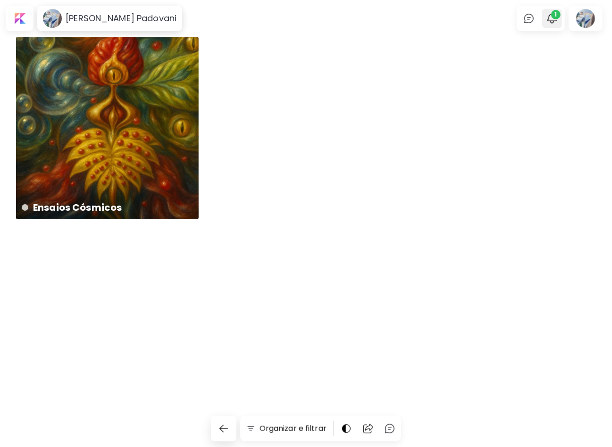
click at [553, 25] on button "1" at bounding box center [552, 18] width 16 height 16
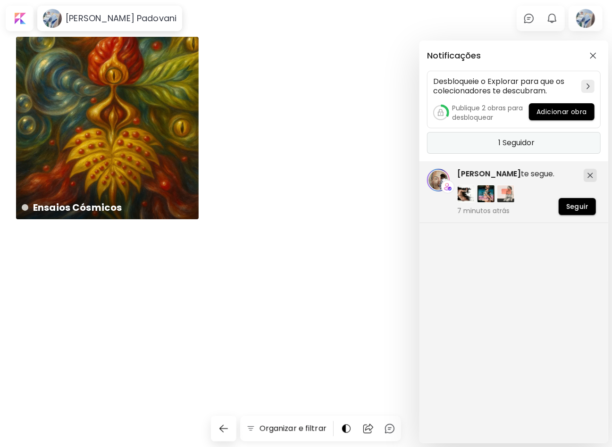
click at [515, 145] on h5 "1 Seguidor" at bounding box center [516, 142] width 36 height 9
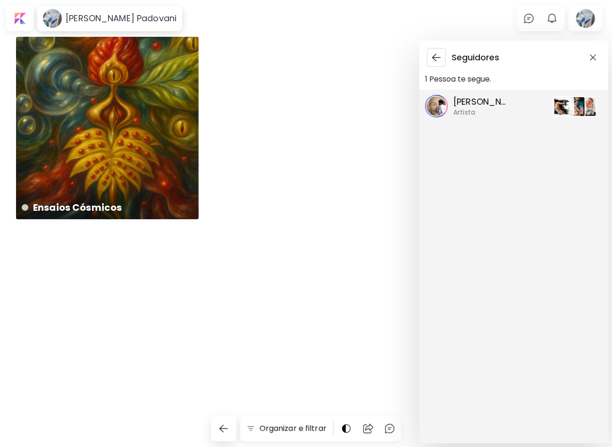
click at [480, 108] on p "Cesar Biojo" at bounding box center [481, 102] width 57 height 12
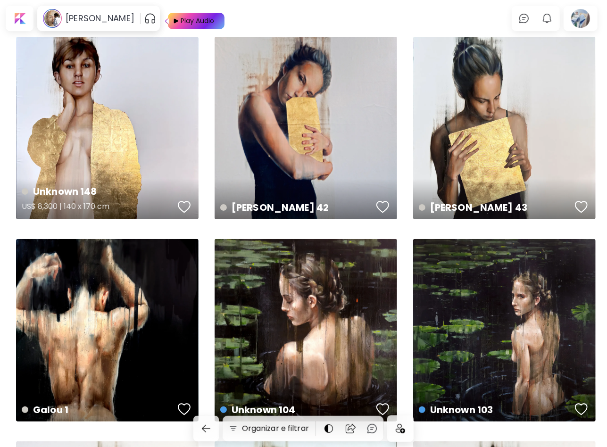
click at [187, 204] on div "button" at bounding box center [184, 207] width 13 height 14
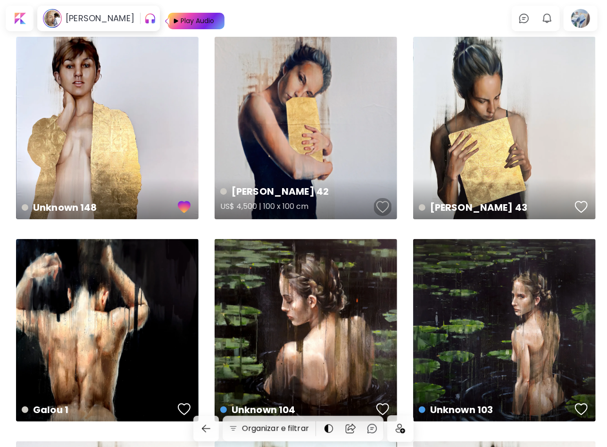
click at [385, 205] on div "button" at bounding box center [382, 207] width 13 height 14
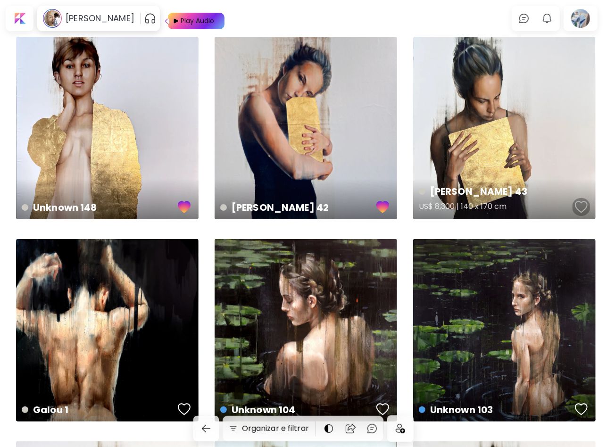
click at [581, 202] on div "button" at bounding box center [581, 207] width 13 height 14
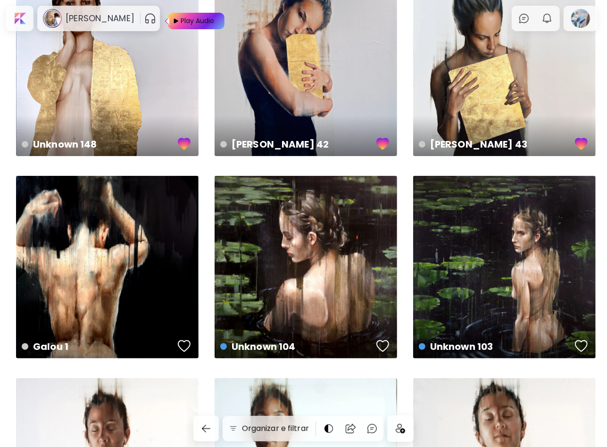
scroll to position [94, 0]
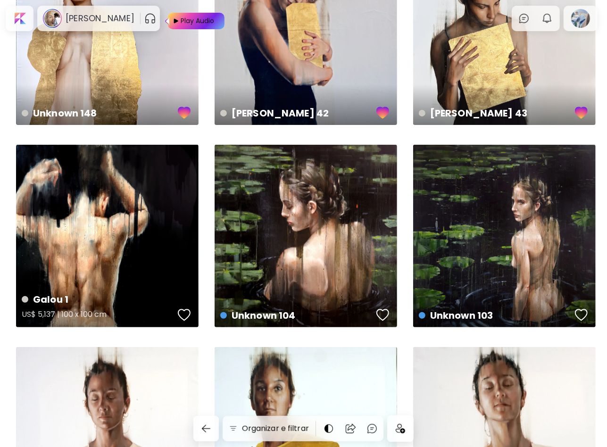
click at [184, 311] on div "button" at bounding box center [184, 315] width 13 height 14
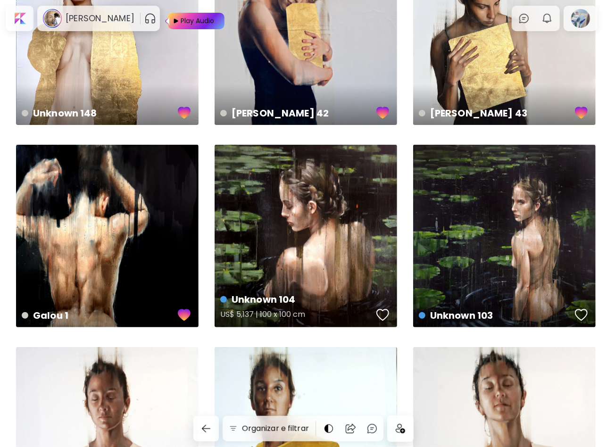
click at [385, 313] on div "button" at bounding box center [382, 315] width 13 height 14
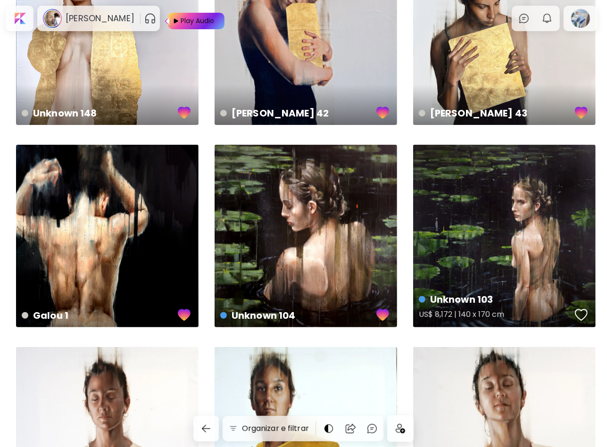
click at [582, 314] on div "button" at bounding box center [581, 315] width 13 height 14
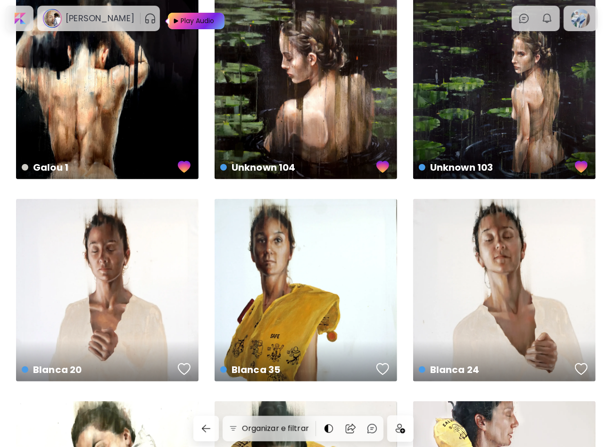
scroll to position [283, 0]
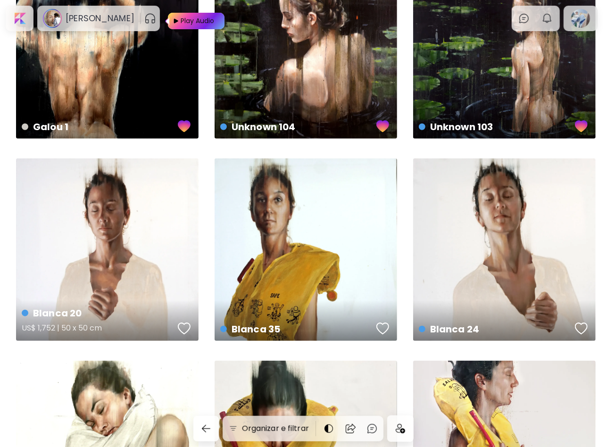
click at [178, 330] on div "button" at bounding box center [184, 329] width 13 height 14
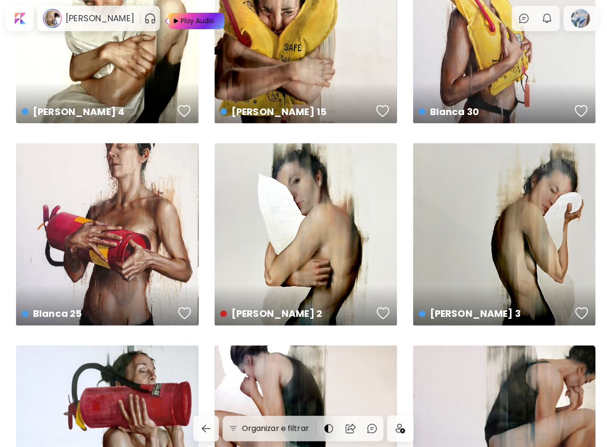
scroll to position [755, 0]
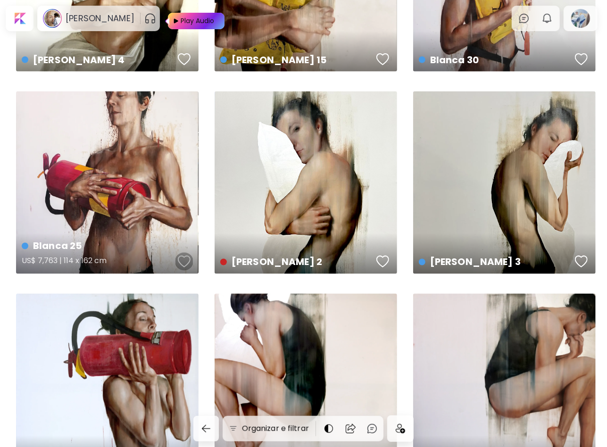
click at [184, 269] on button "button" at bounding box center [184, 261] width 18 height 19
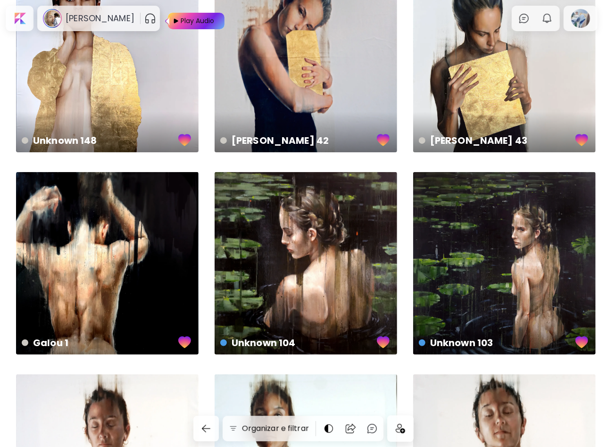
scroll to position [0, 0]
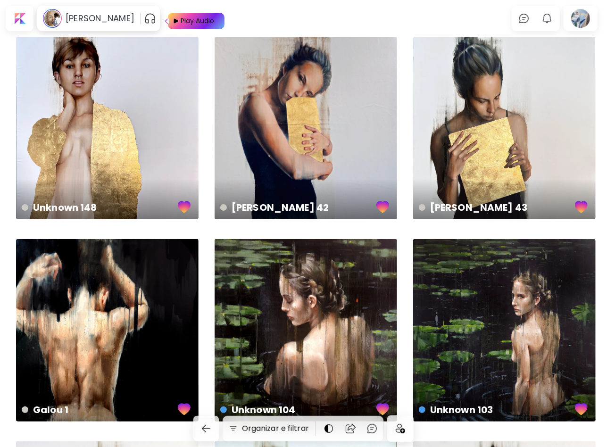
click at [168, 16] on img at bounding box center [174, 21] width 12 height 17
click at [146, 17] on img "button" at bounding box center [151, 18] width 11 height 11
click at [21, 19] on div at bounding box center [20, 19] width 24 height 22
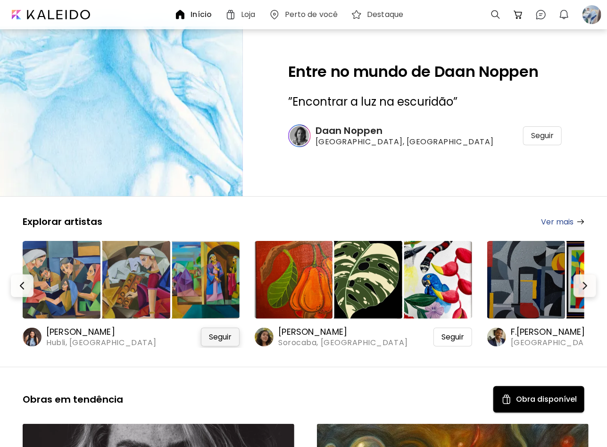
click at [227, 340] on span "Seguir" at bounding box center [220, 336] width 23 height 9
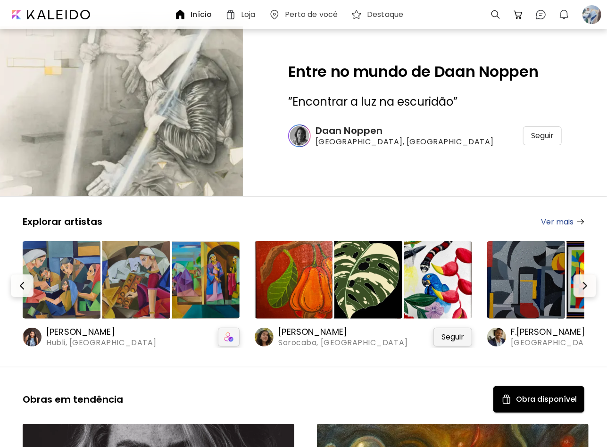
click at [460, 343] on div "Seguir" at bounding box center [452, 337] width 39 height 19
click at [590, 283] on img "button" at bounding box center [584, 285] width 11 height 11
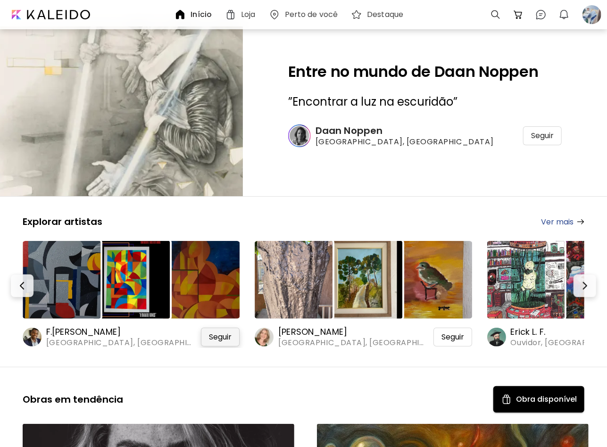
click at [225, 342] on span "Seguir" at bounding box center [220, 336] width 23 height 9
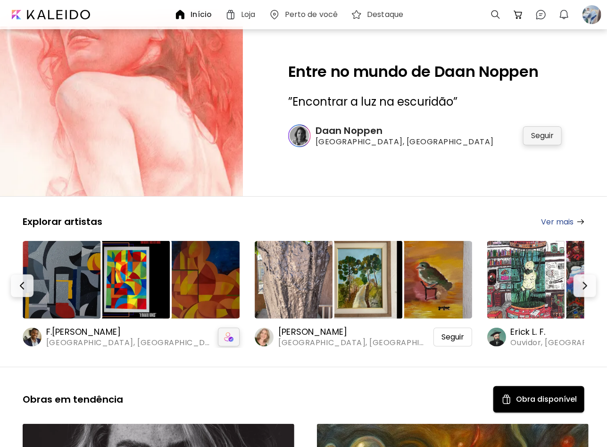
click at [554, 135] on span "Seguir" at bounding box center [542, 135] width 23 height 9
click at [136, 102] on img at bounding box center [121, 111] width 364 height 255
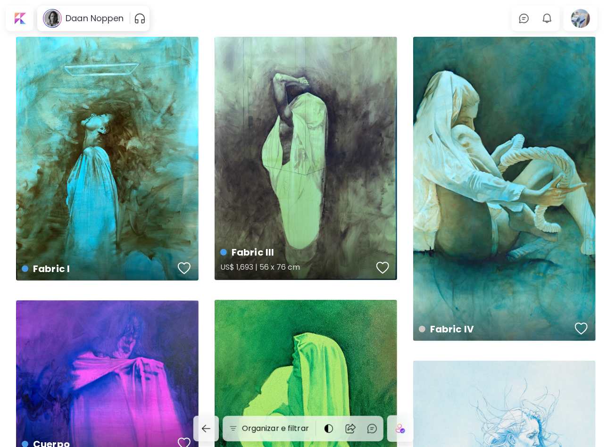
click at [385, 269] on div "button" at bounding box center [382, 268] width 13 height 14
click at [183, 263] on div "button" at bounding box center [184, 268] width 13 height 14
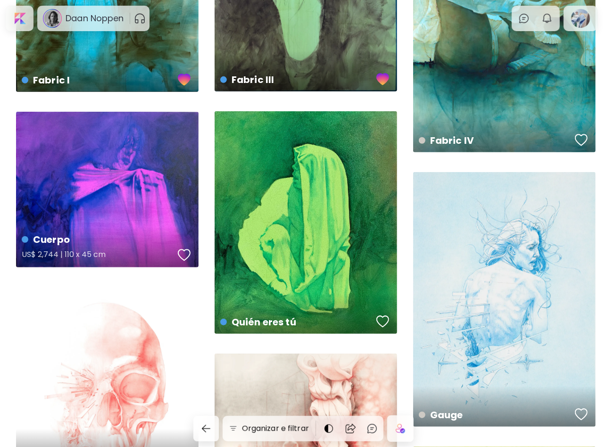
click at [185, 254] on div "button" at bounding box center [184, 255] width 13 height 14
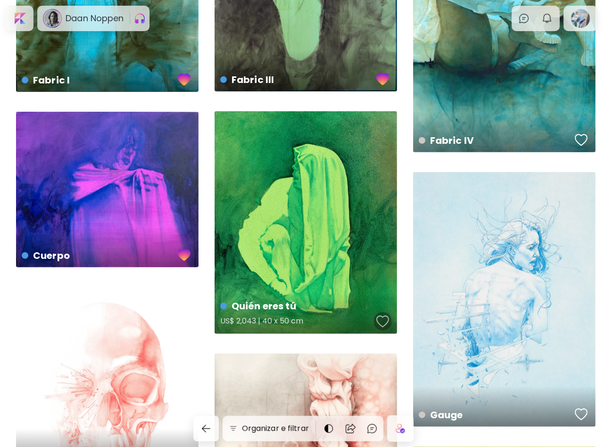
click at [385, 321] on div "button" at bounding box center [382, 322] width 13 height 14
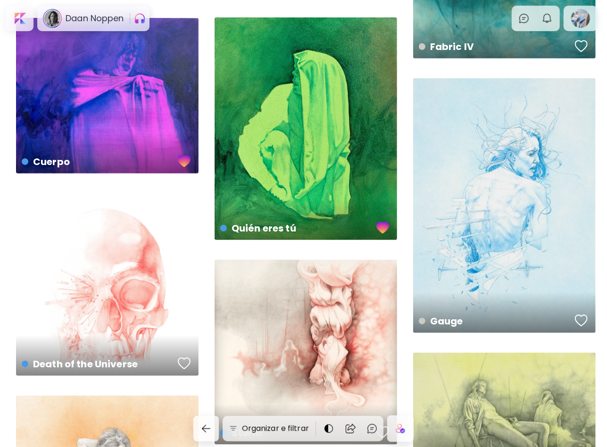
scroll to position [283, 0]
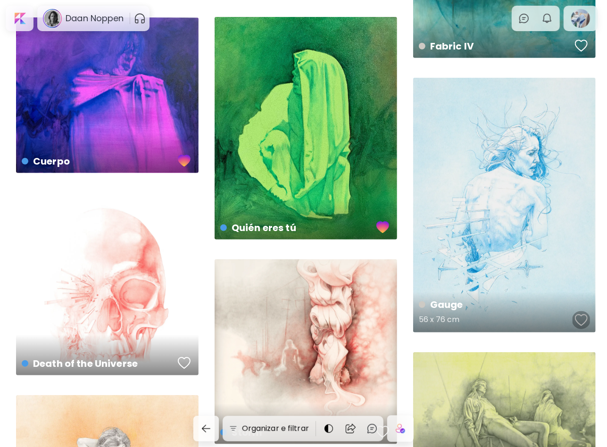
click at [585, 319] on div "button" at bounding box center [581, 320] width 13 height 14
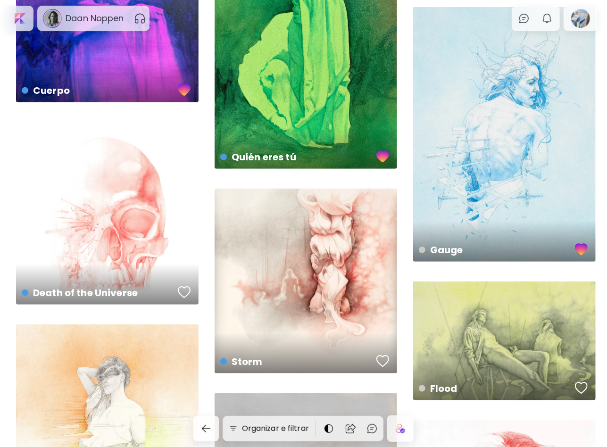
scroll to position [472, 0]
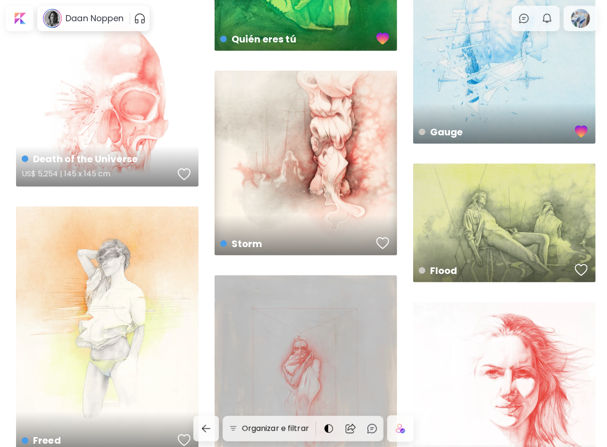
click at [184, 176] on div "button" at bounding box center [184, 174] width 13 height 14
click at [382, 240] on div "button" at bounding box center [382, 243] width 13 height 14
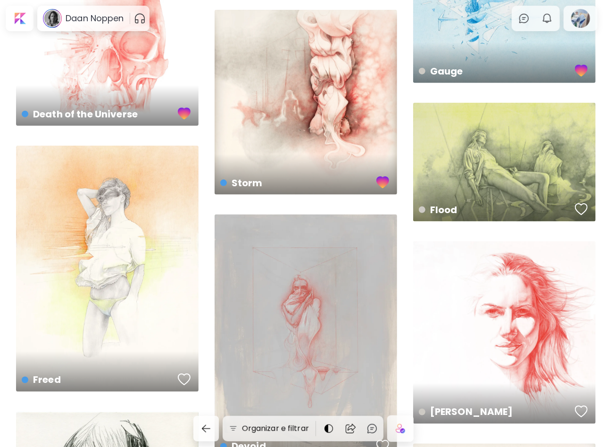
scroll to position [566, 0]
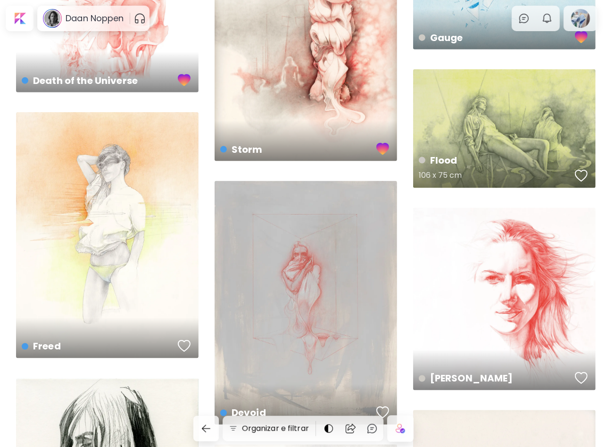
click at [581, 174] on div "button" at bounding box center [581, 176] width 13 height 14
drag, startPoint x: 581, startPoint y: 381, endPoint x: 490, endPoint y: 340, distance: 99.2
click at [581, 381] on div "button" at bounding box center [581, 378] width 13 height 14
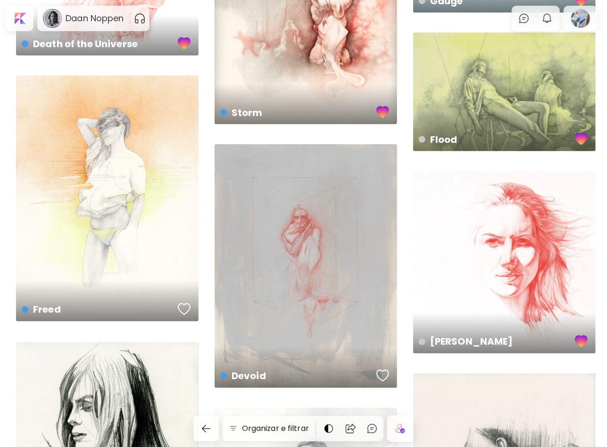
scroll to position [707, 0]
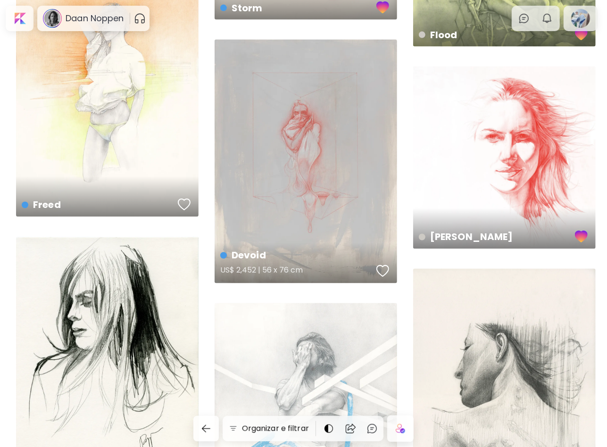
drag, startPoint x: 380, startPoint y: 269, endPoint x: 375, endPoint y: 268, distance: 4.8
click at [379, 269] on div "button" at bounding box center [382, 271] width 13 height 14
click at [185, 201] on div "button" at bounding box center [184, 205] width 13 height 14
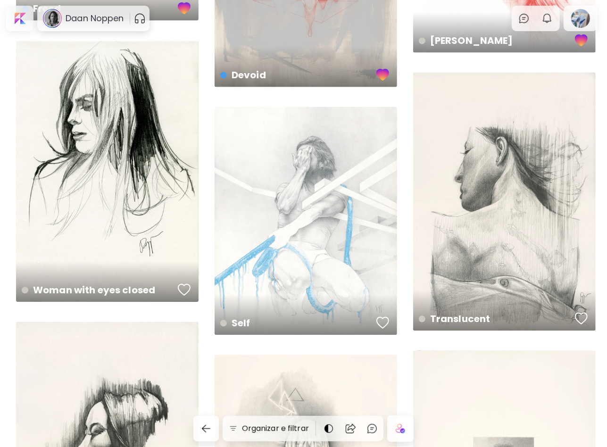
scroll to position [943, 0]
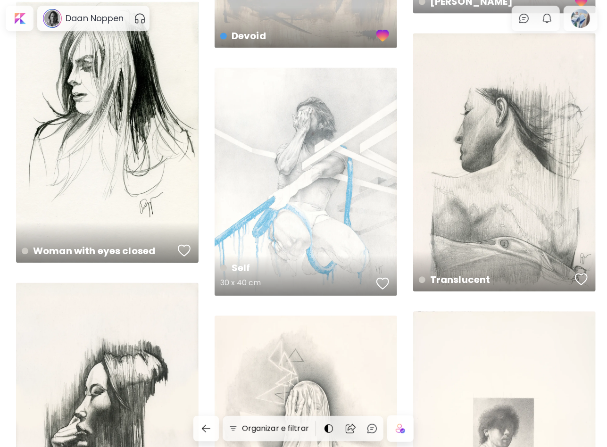
click at [379, 278] on div "button" at bounding box center [382, 283] width 13 height 14
click at [322, 201] on div "Self 30 x 40 cm" at bounding box center [306, 181] width 183 height 228
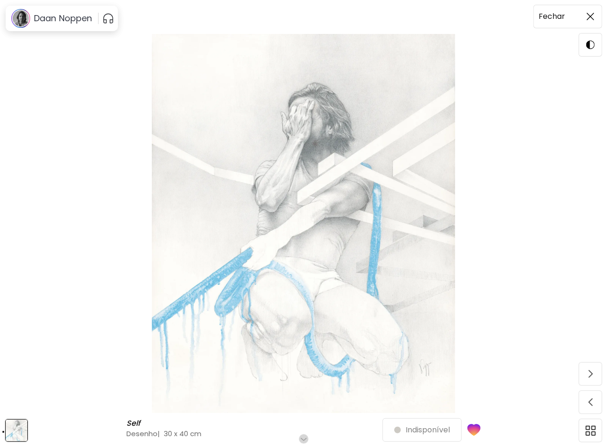
click at [595, 13] on span at bounding box center [591, 17] width 20 height 20
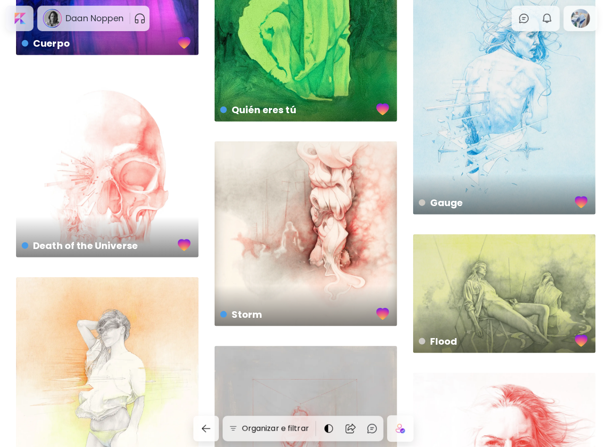
scroll to position [283, 0]
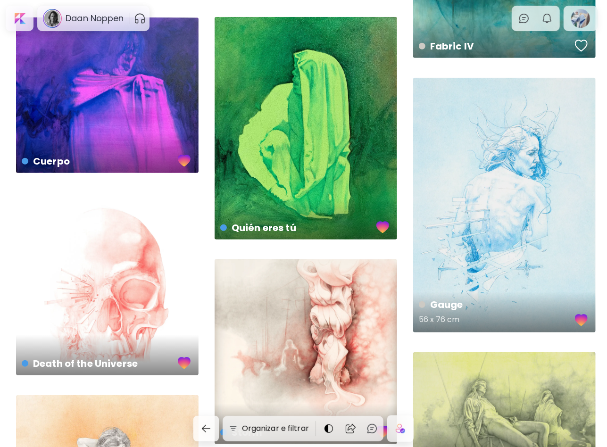
click at [534, 223] on div "Gauge 56 x 76 cm" at bounding box center [504, 205] width 183 height 255
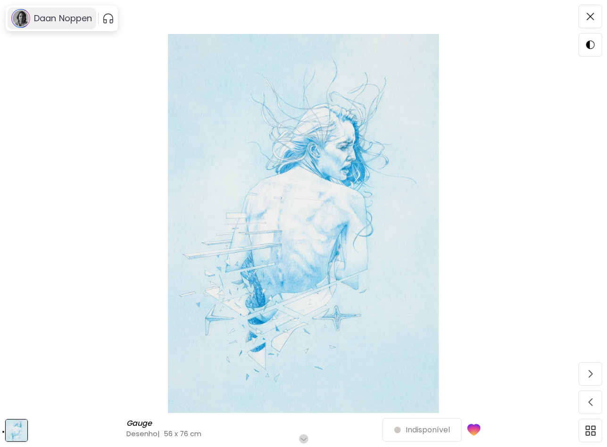
click at [54, 21] on h6 "Daan Noppen" at bounding box center [63, 18] width 58 height 11
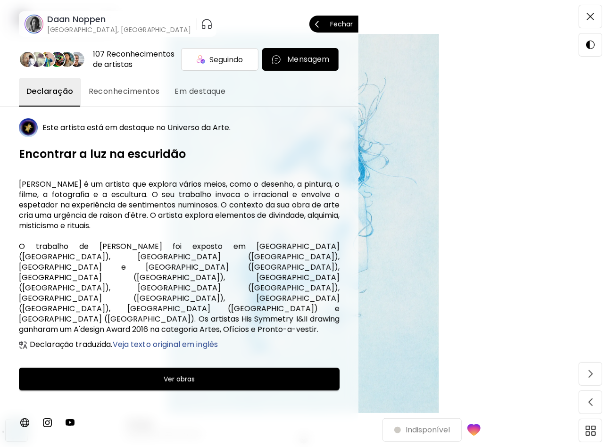
click at [348, 23] on p "Fechar" at bounding box center [341, 24] width 23 height 7
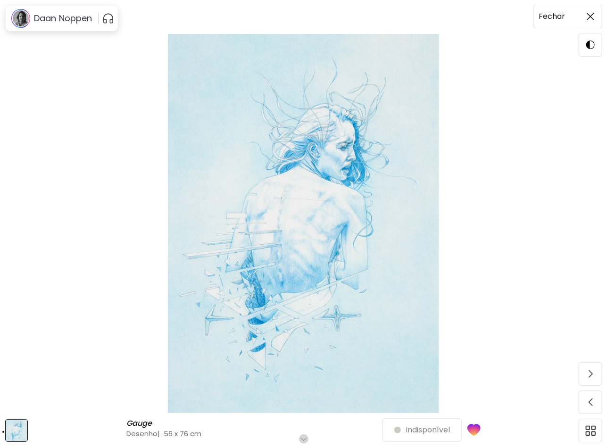
click at [593, 14] on img at bounding box center [591, 17] width 8 height 8
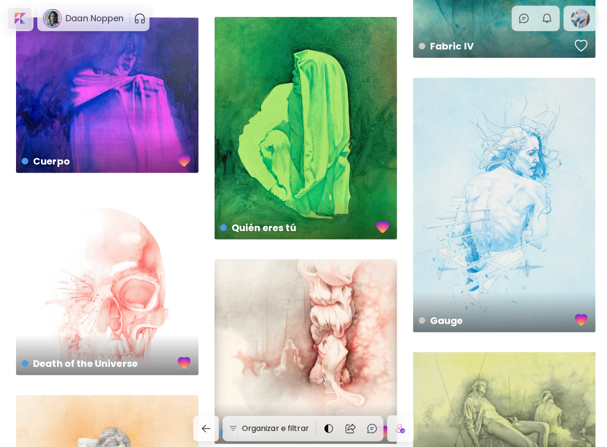
click at [24, 22] on div at bounding box center [20, 19] width 24 height 22
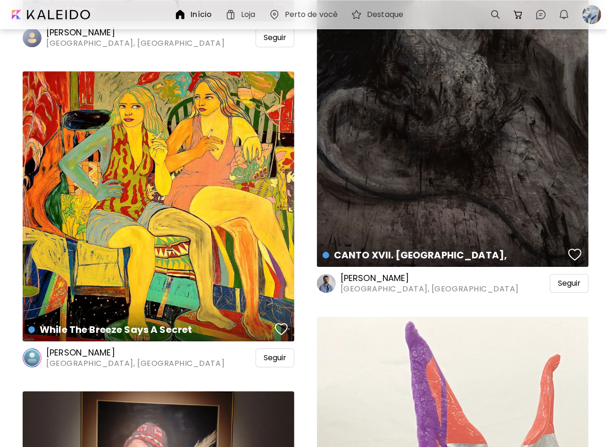
scroll to position [1415, 0]
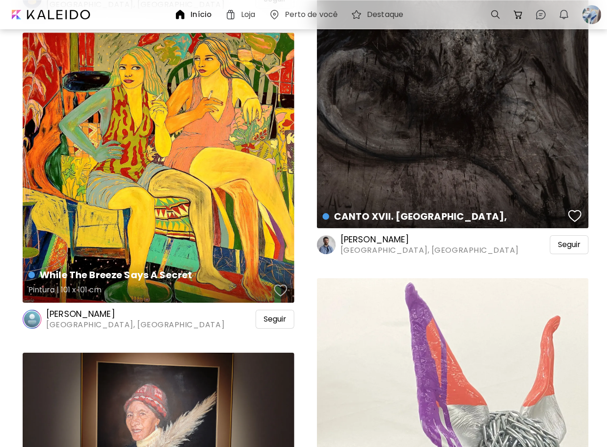
click at [279, 293] on div "button" at bounding box center [280, 290] width 13 height 14
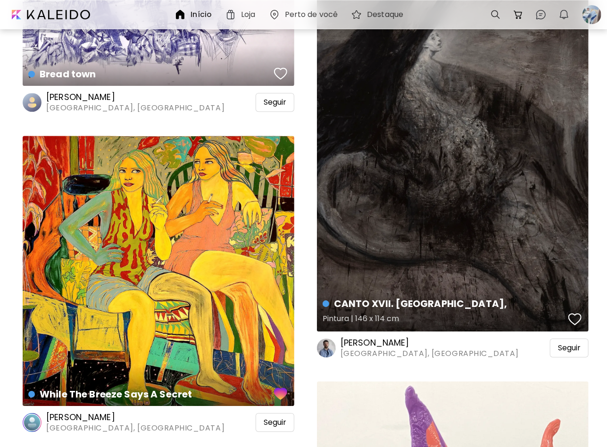
scroll to position [1132, 0]
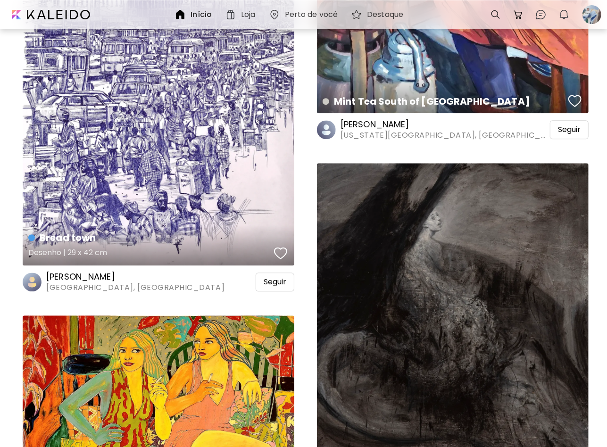
click at [280, 253] on div "button" at bounding box center [280, 253] width 13 height 14
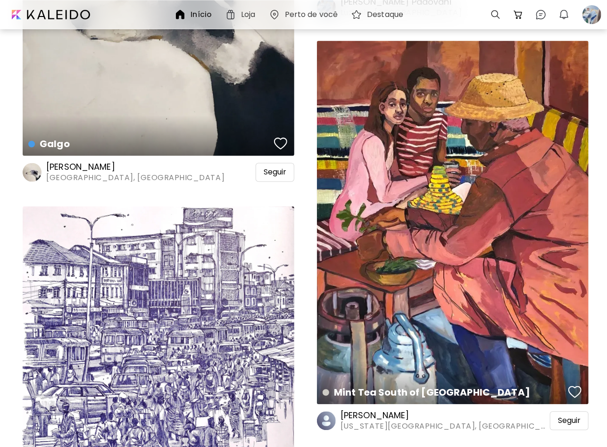
scroll to position [896, 0]
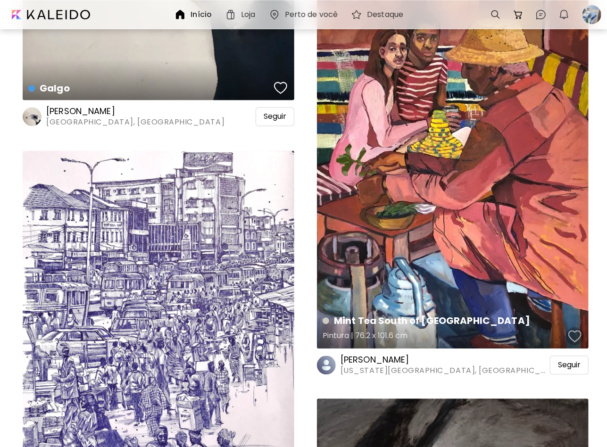
click at [577, 338] on div "button" at bounding box center [574, 337] width 13 height 14
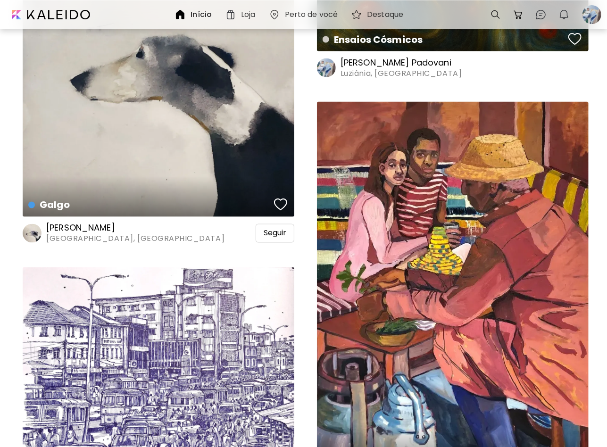
scroll to position [660, 0]
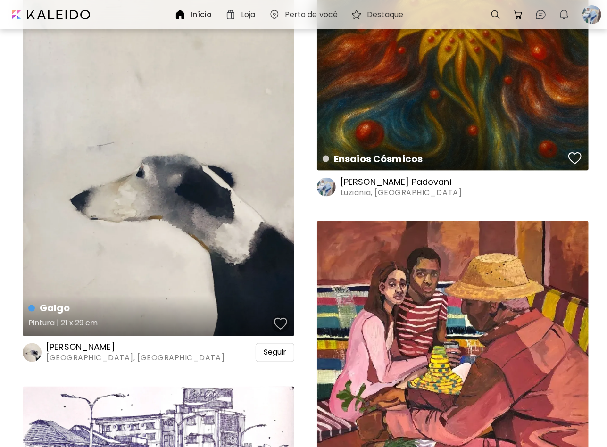
click at [282, 320] on div "button" at bounding box center [280, 324] width 13 height 14
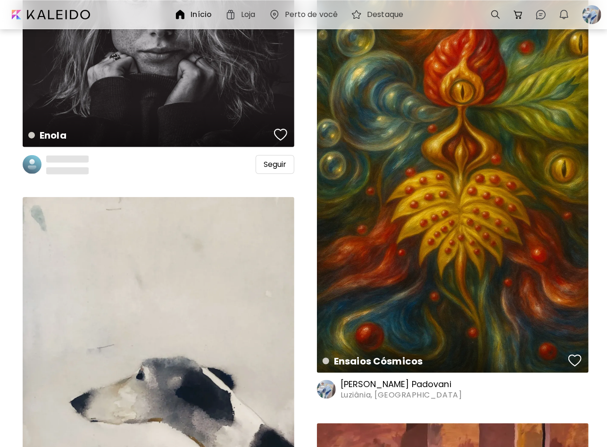
scroll to position [330, 0]
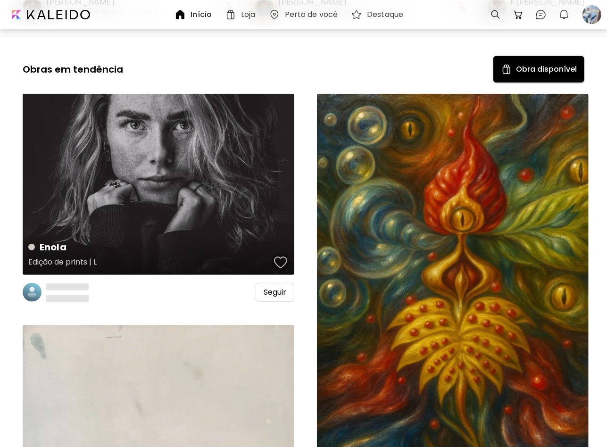
click at [278, 266] on div "button" at bounding box center [280, 263] width 13 height 14
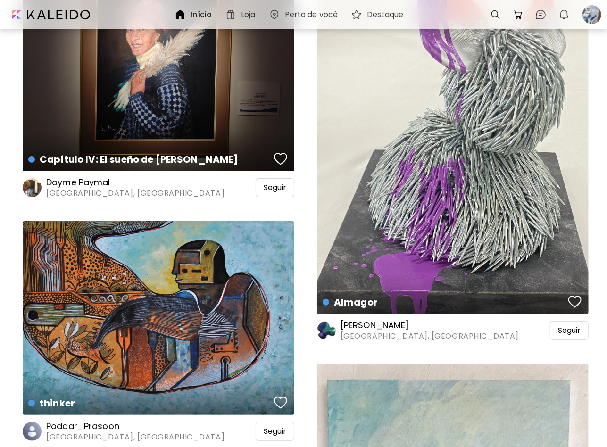
scroll to position [1839, 0]
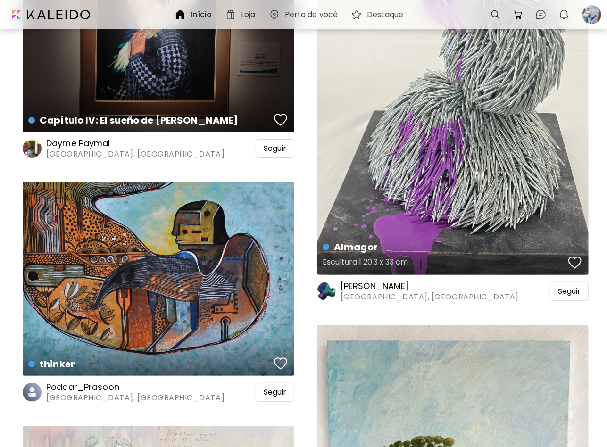
click at [578, 264] on div "button" at bounding box center [574, 263] width 13 height 14
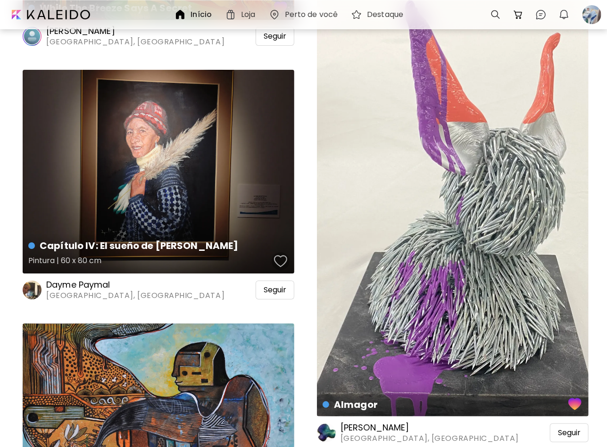
click at [283, 260] on div "button" at bounding box center [280, 261] width 13 height 14
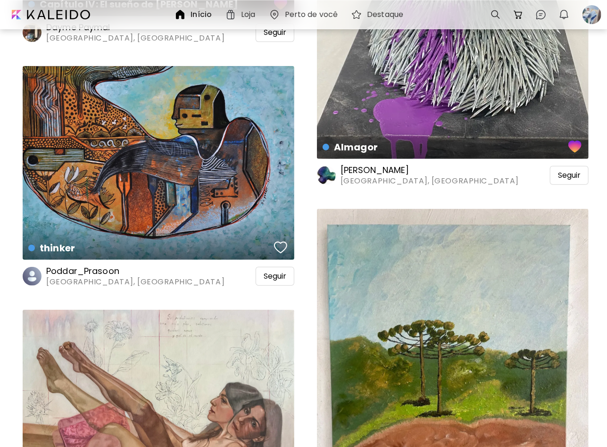
scroll to position [1934, 0]
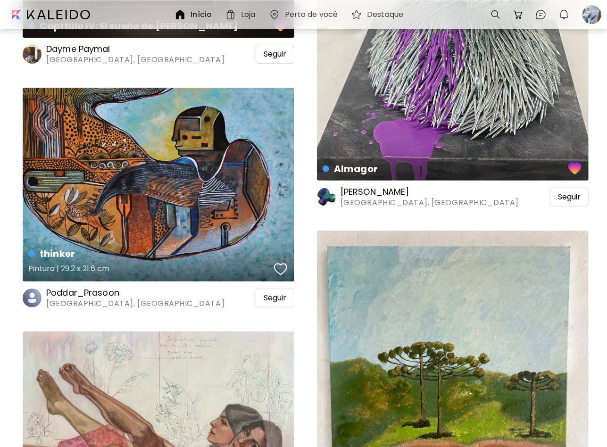
click at [282, 268] on div "button" at bounding box center [280, 269] width 13 height 14
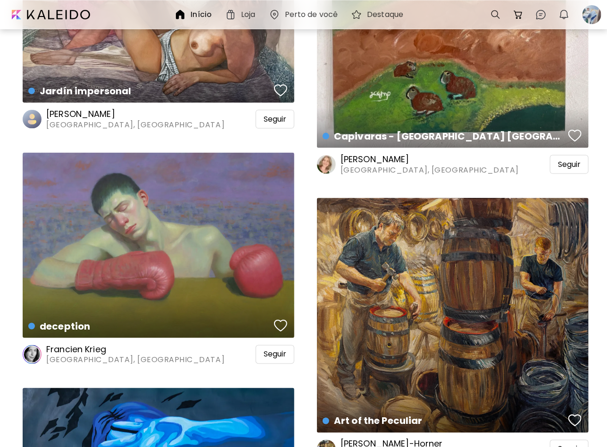
scroll to position [2499, 0]
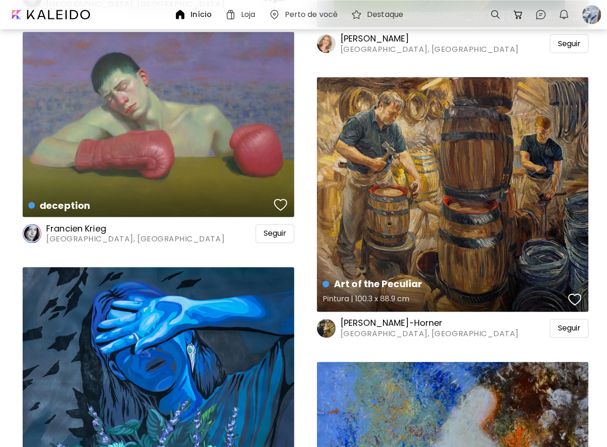
click at [581, 309] on button "button" at bounding box center [575, 300] width 18 height 19
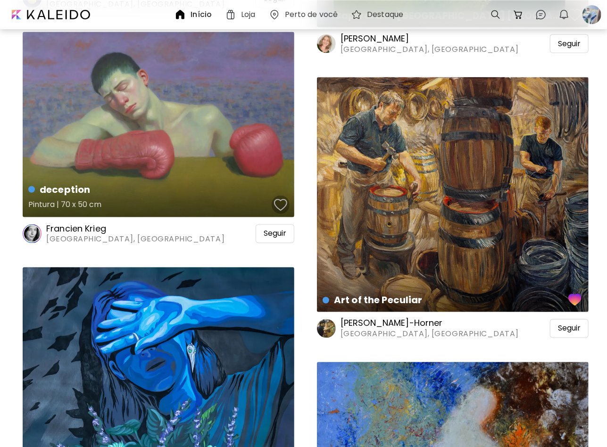
click at [282, 207] on div "button" at bounding box center [280, 205] width 13 height 14
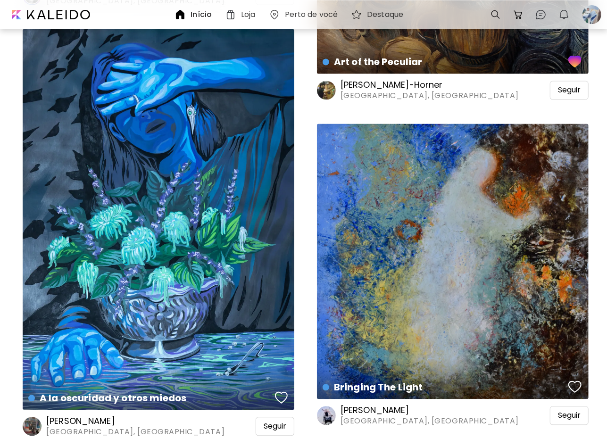
scroll to position [2830, 0]
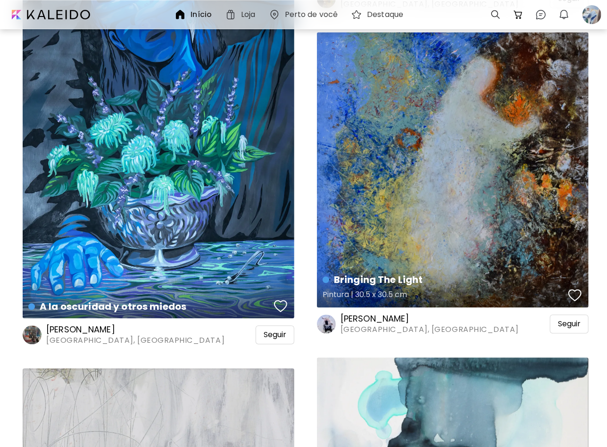
click at [573, 292] on div "button" at bounding box center [574, 295] width 13 height 14
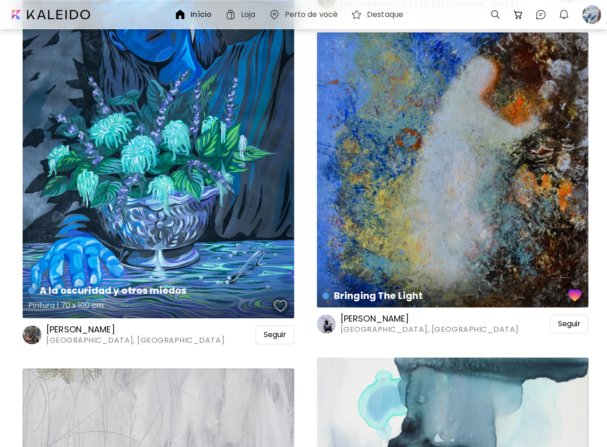
click at [280, 310] on div "button" at bounding box center [280, 306] width 13 height 14
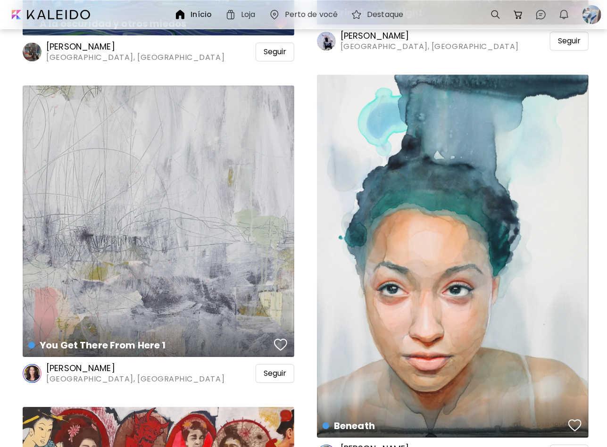
scroll to position [3207, 0]
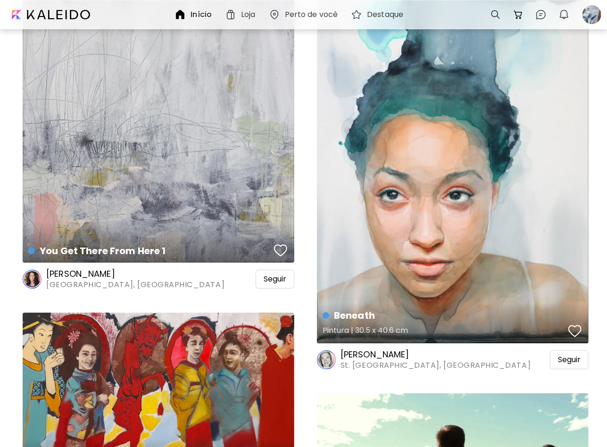
click at [573, 333] on div "button" at bounding box center [574, 331] width 13 height 14
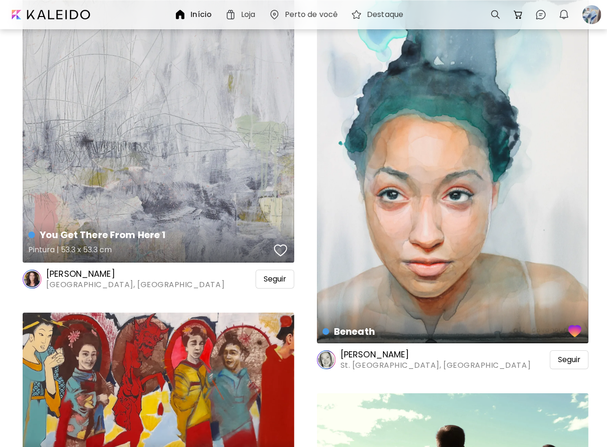
click at [287, 251] on button "button" at bounding box center [281, 250] width 18 height 19
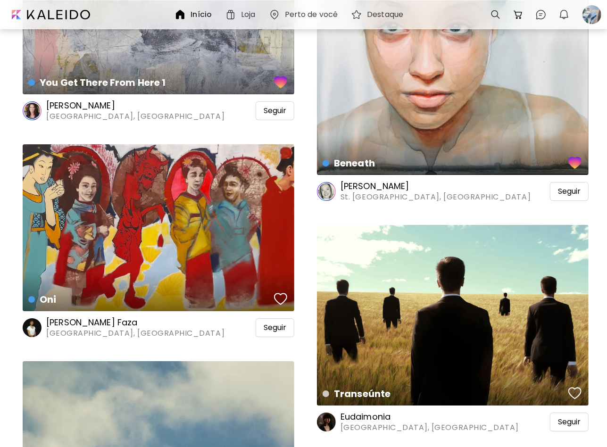
scroll to position [3443, 0]
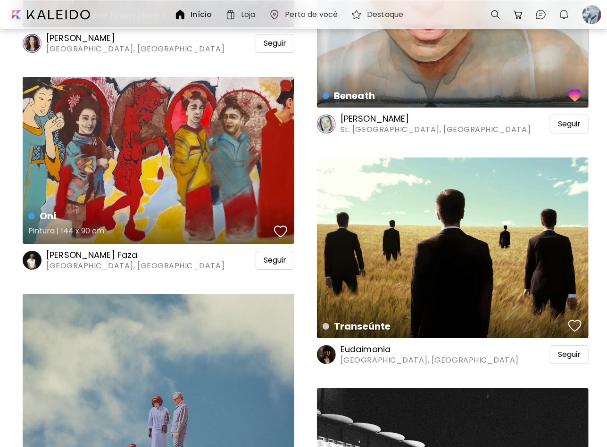
click at [286, 233] on div "button" at bounding box center [280, 231] width 13 height 14
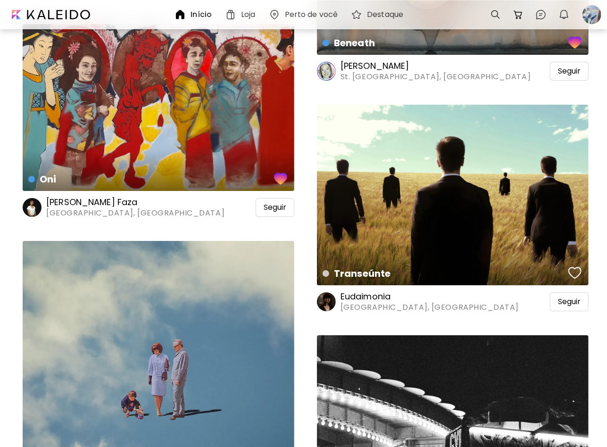
scroll to position [3537, 0]
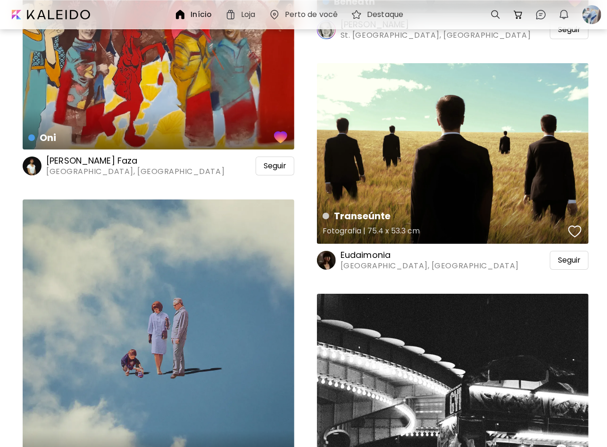
click at [574, 226] on div "button" at bounding box center [574, 231] width 13 height 14
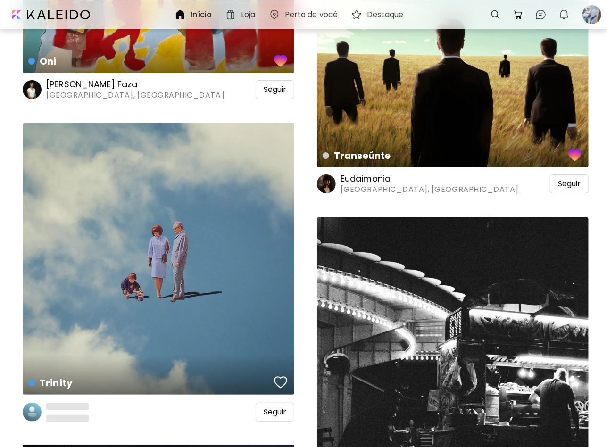
scroll to position [3726, 0]
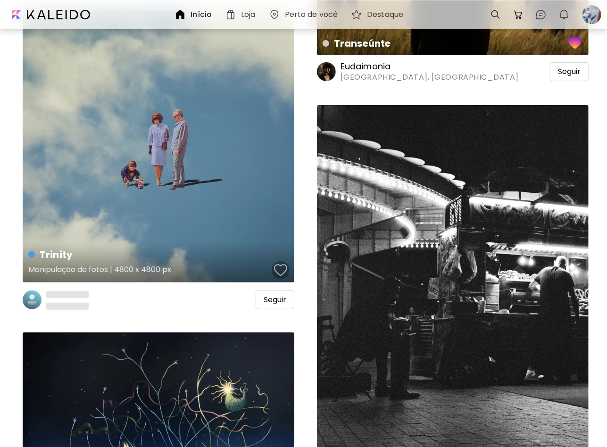
click at [282, 272] on div "button" at bounding box center [280, 270] width 13 height 14
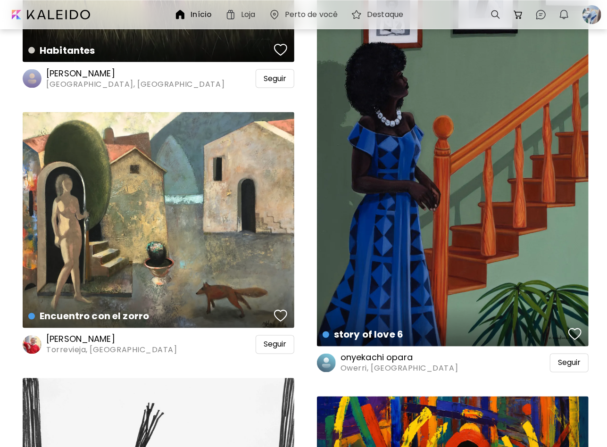
scroll to position [4386, 0]
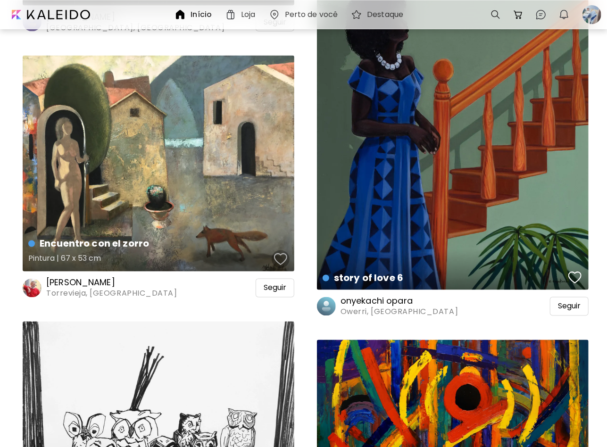
click at [283, 257] on div "button" at bounding box center [280, 259] width 13 height 14
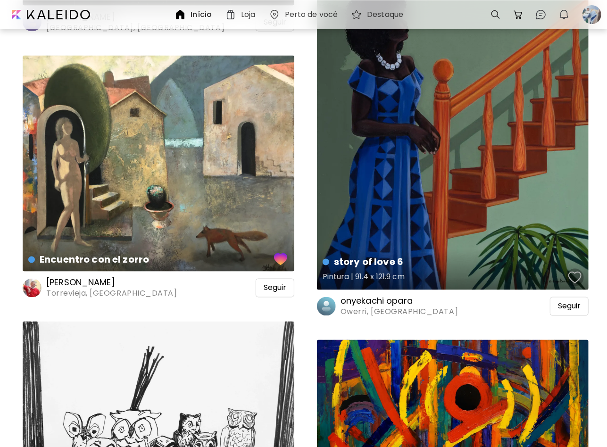
click at [573, 276] on div "button" at bounding box center [574, 278] width 13 height 14
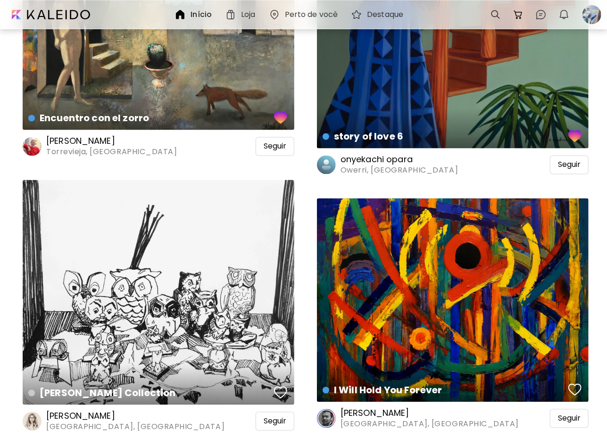
scroll to position [4622, 0]
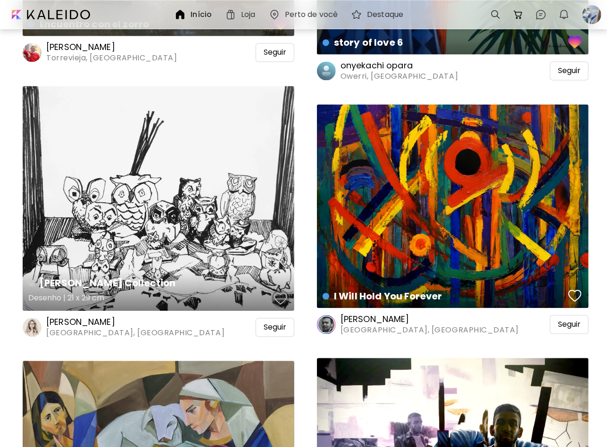
click at [283, 301] on div "button" at bounding box center [280, 298] width 13 height 14
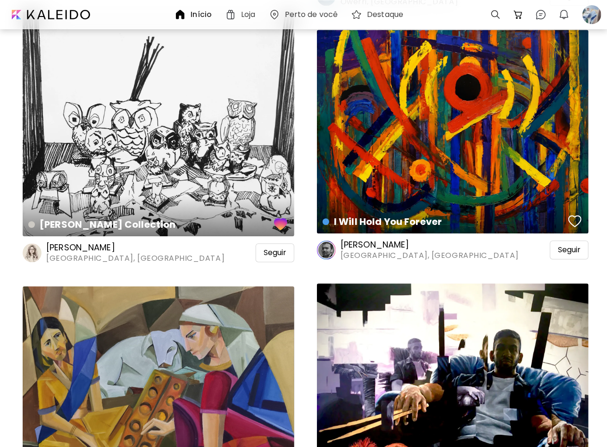
scroll to position [4763, 0]
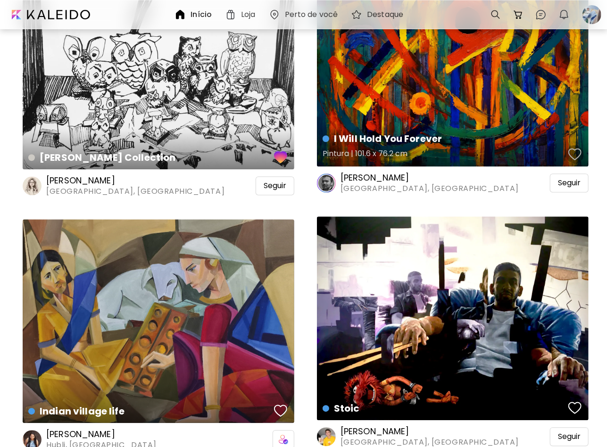
click at [577, 151] on div "button" at bounding box center [574, 154] width 13 height 14
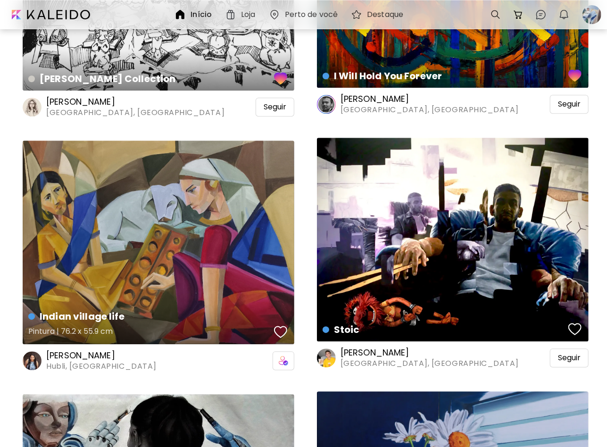
scroll to position [4905, 0]
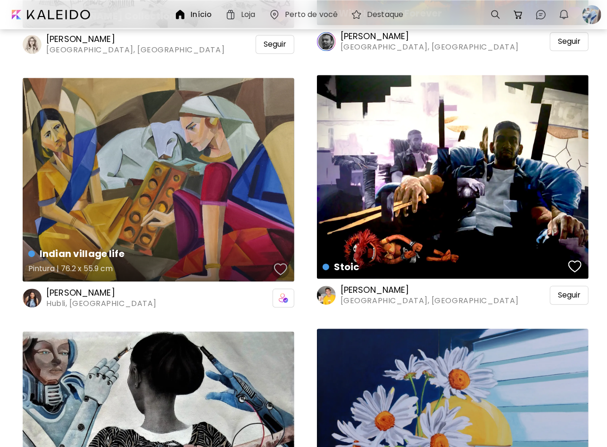
click at [280, 270] on div "button" at bounding box center [280, 269] width 13 height 14
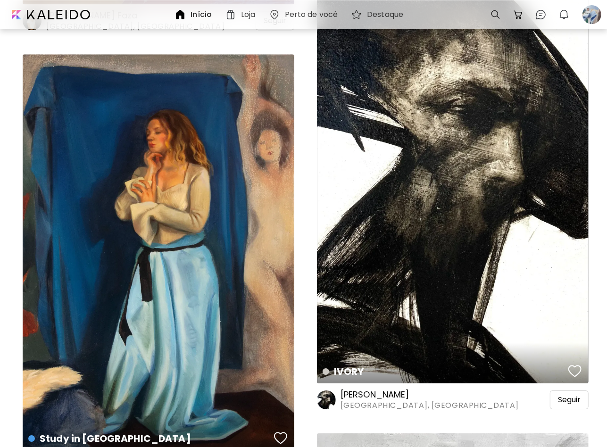
scroll to position [6791, 0]
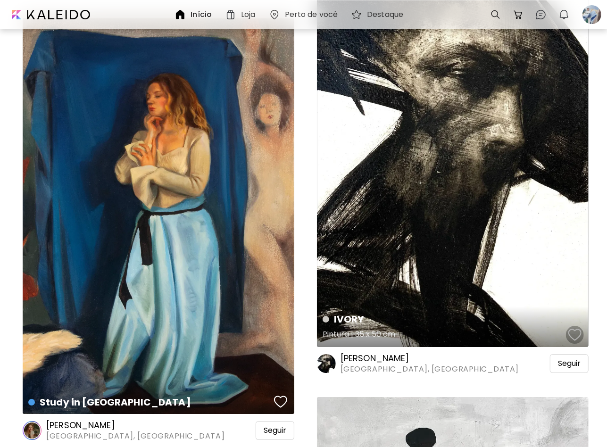
click at [573, 334] on div "button" at bounding box center [574, 335] width 13 height 14
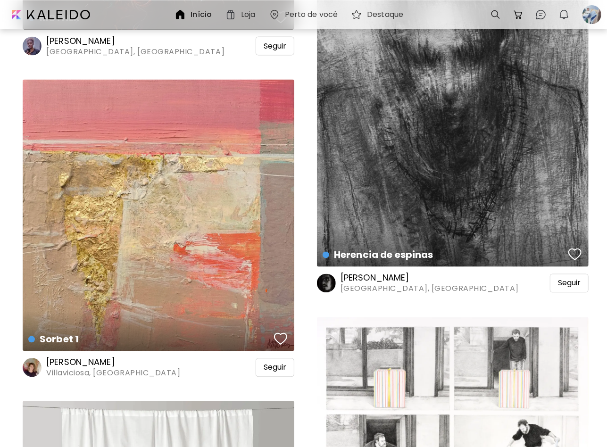
scroll to position [8206, 0]
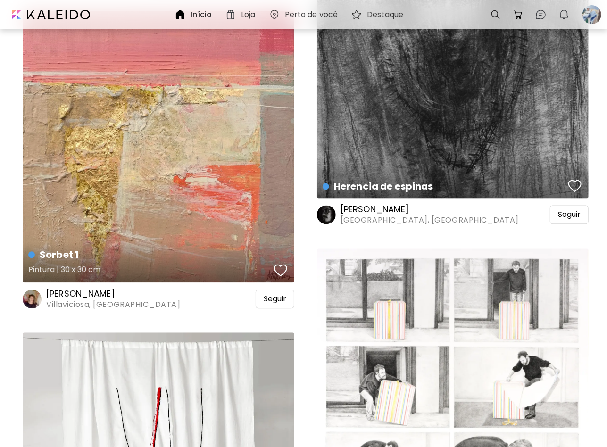
click at [279, 279] on button "button" at bounding box center [281, 270] width 18 height 19
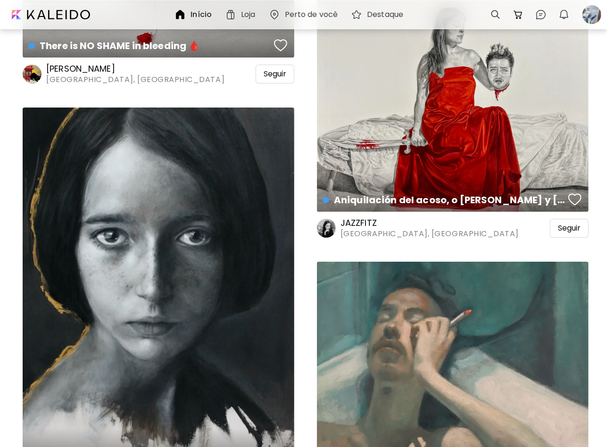
scroll to position [8960, 0]
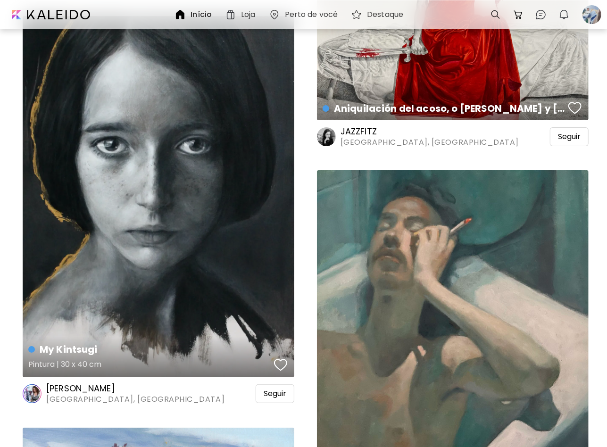
click at [285, 363] on div "button" at bounding box center [280, 365] width 13 height 14
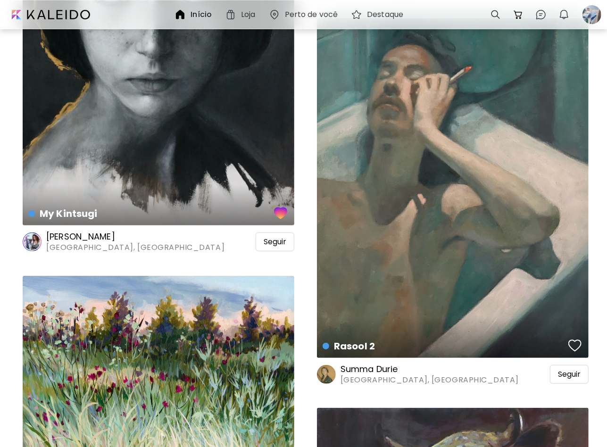
scroll to position [9149, 0]
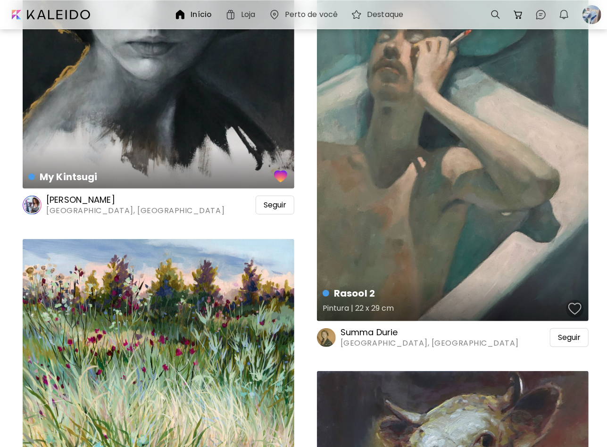
drag, startPoint x: 575, startPoint y: 312, endPoint x: 548, endPoint y: 308, distance: 27.6
click at [575, 311] on div "button" at bounding box center [574, 309] width 13 height 14
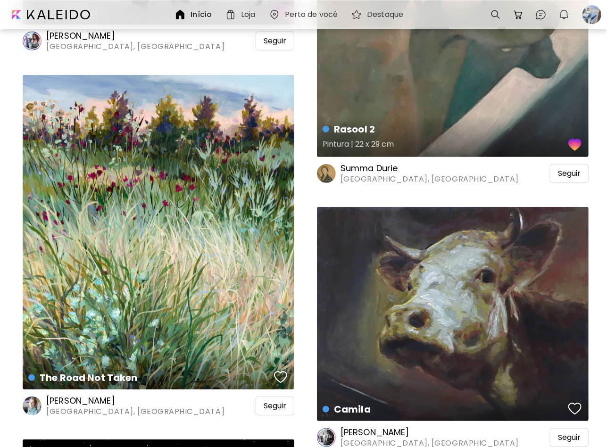
scroll to position [9338, 0]
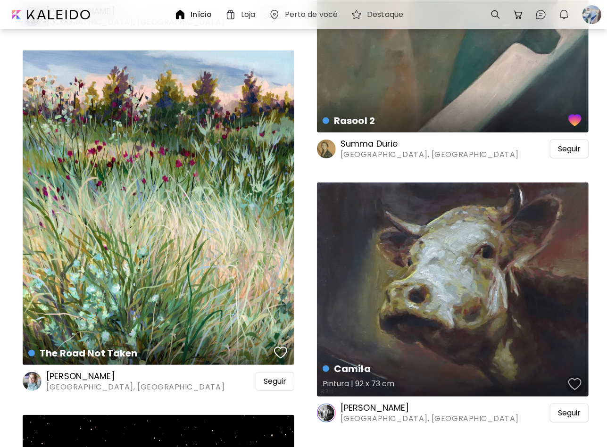
click at [573, 381] on div "button" at bounding box center [574, 384] width 13 height 14
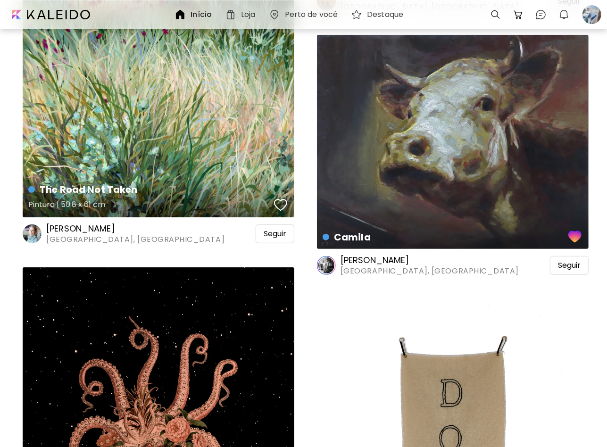
scroll to position [9385, 0]
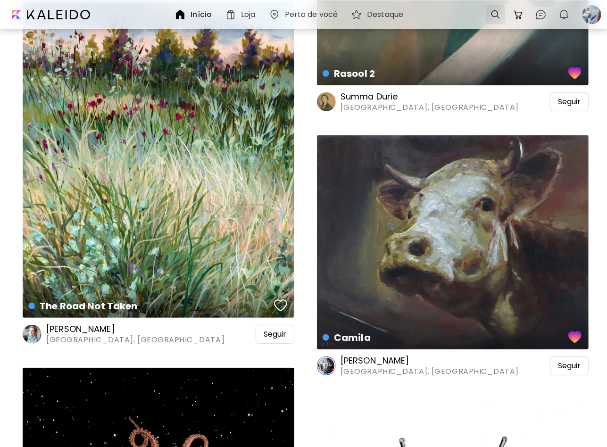
click at [498, 15] on div at bounding box center [495, 14] width 19 height 19
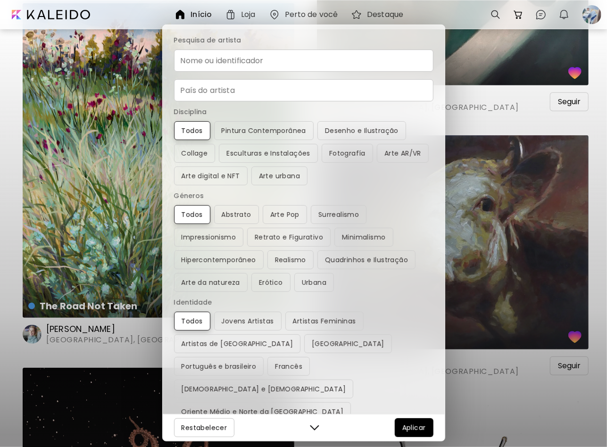
click at [268, 68] on input "Nome ou identificador" at bounding box center [303, 61] width 259 height 22
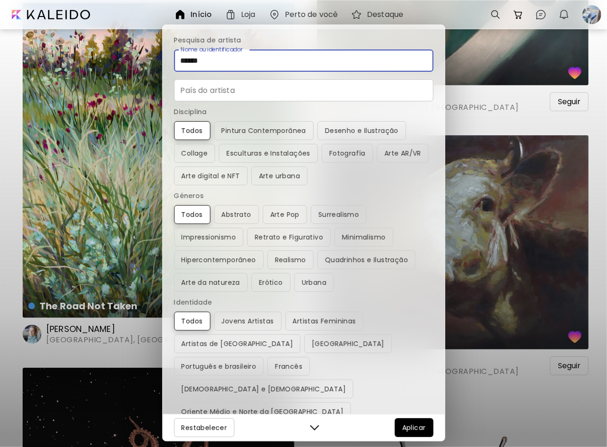
type input "******"
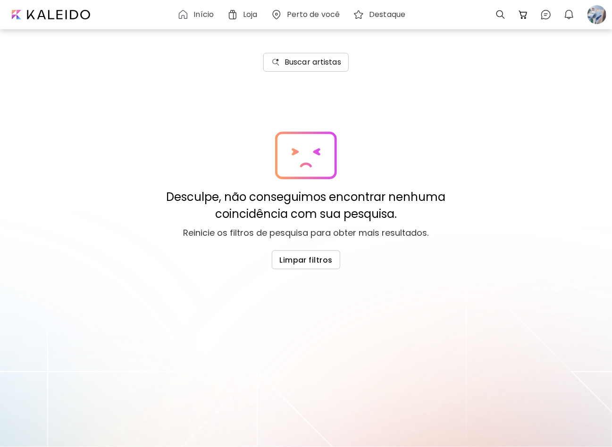
click at [302, 57] on h6 "Buscar artistas" at bounding box center [312, 62] width 57 height 11
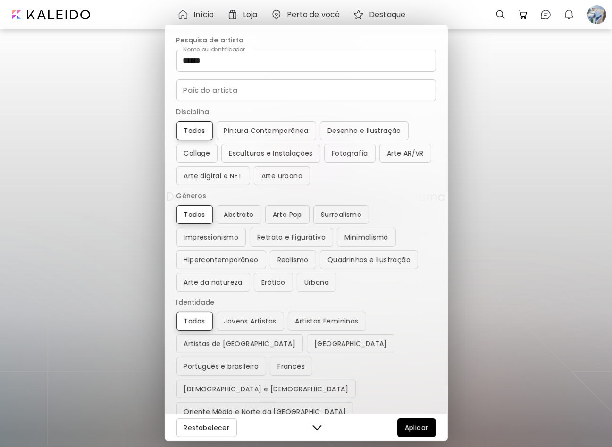
click at [235, 93] on input "País do artista" at bounding box center [305, 90] width 259 height 22
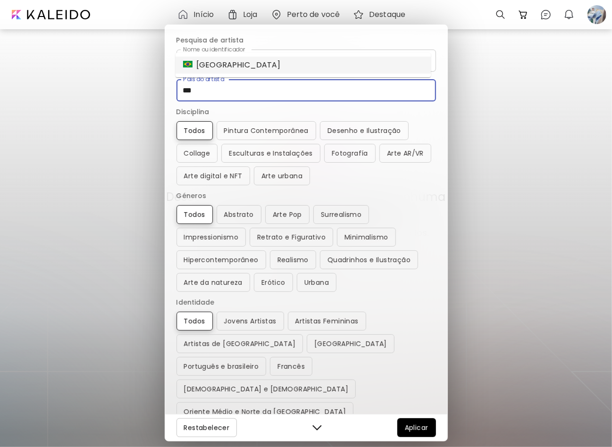
click at [217, 67] on li "Brasil" at bounding box center [302, 65] width 255 height 17
type input "******"
click at [410, 431] on span "Aplicar" at bounding box center [417, 427] width 24 height 11
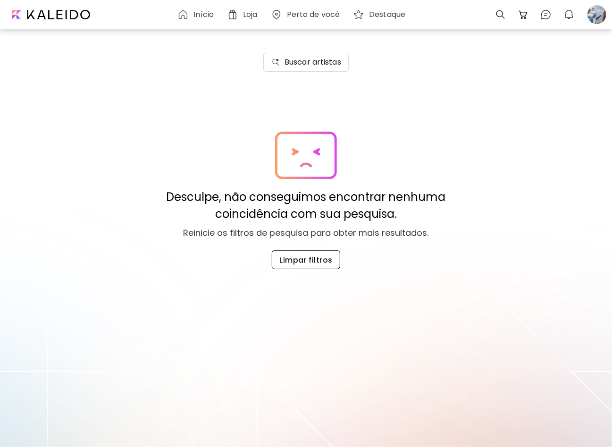
click at [301, 256] on span "Limpar filtros" at bounding box center [305, 260] width 53 height 10
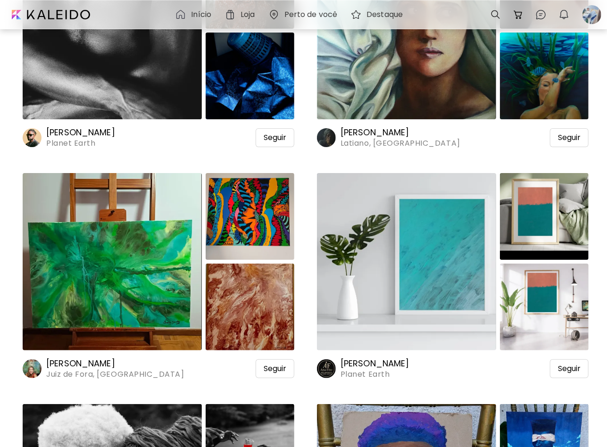
scroll to position [1839, 0]
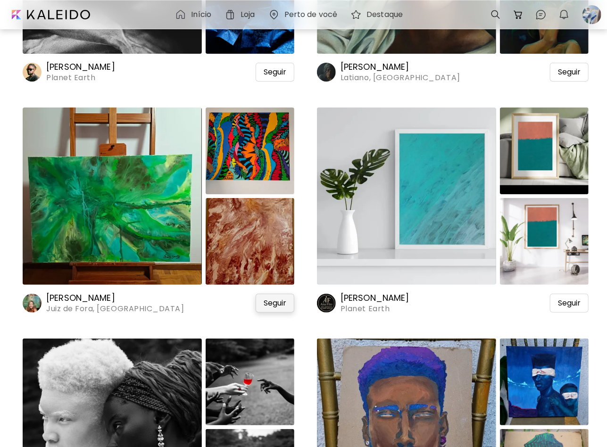
click at [279, 305] on span "Seguir" at bounding box center [275, 303] width 23 height 9
click at [574, 302] on span "Seguir" at bounding box center [569, 303] width 23 height 9
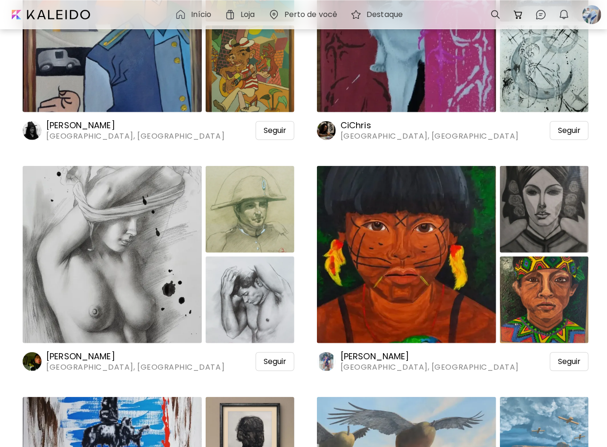
scroll to position [3961, 0]
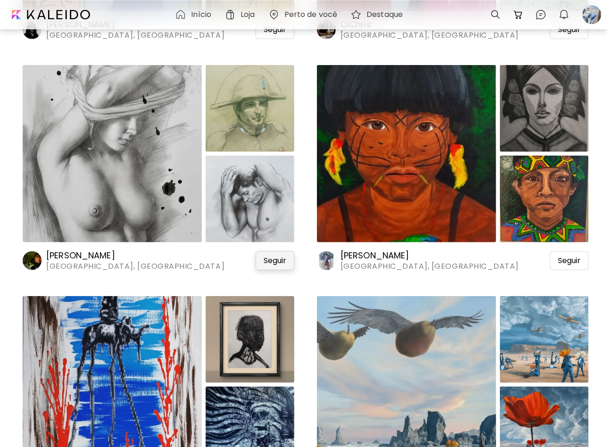
click at [269, 263] on span "Seguir" at bounding box center [275, 260] width 23 height 9
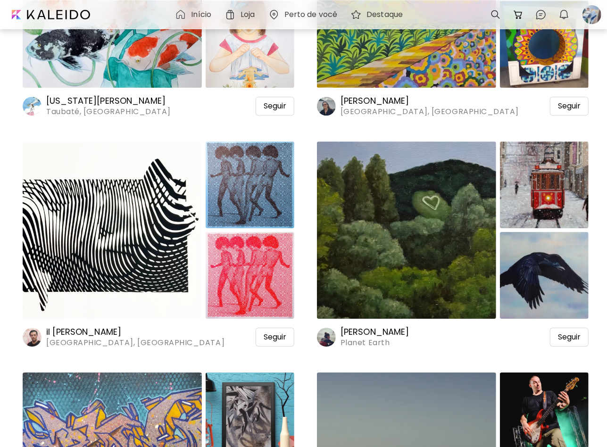
scroll to position [5093, 0]
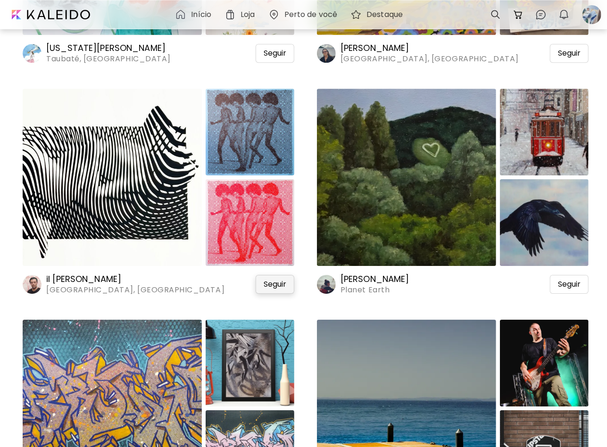
click at [279, 285] on span "Seguir" at bounding box center [275, 284] width 23 height 9
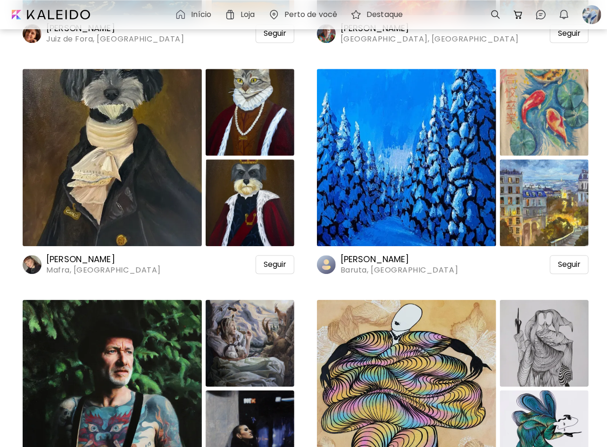
scroll to position [8677, 0]
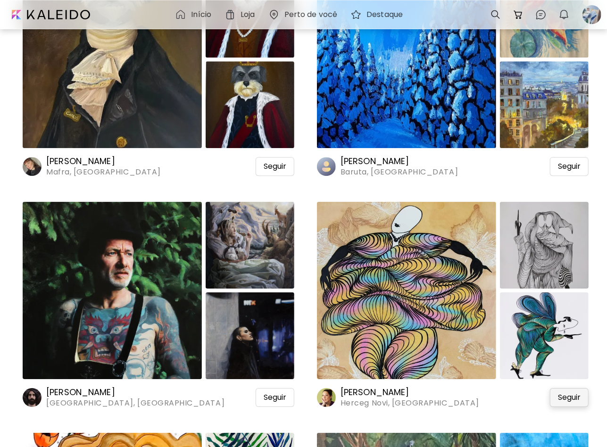
click at [573, 402] on div "Seguir" at bounding box center [569, 397] width 39 height 19
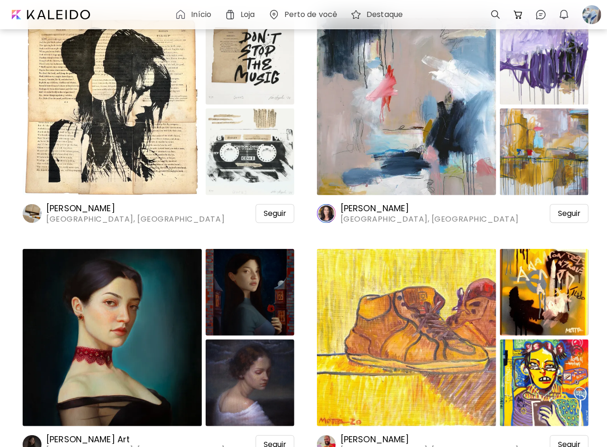
scroll to position [9338, 0]
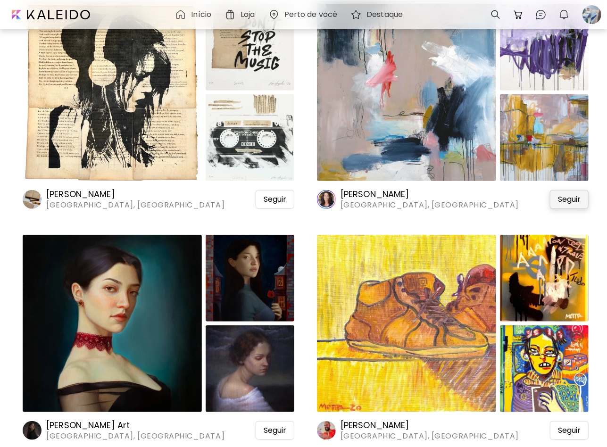
click at [567, 204] on span "Seguir" at bounding box center [569, 199] width 23 height 9
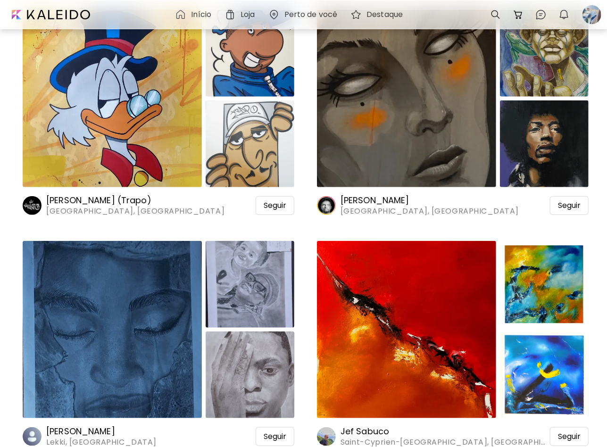
scroll to position [12922, 0]
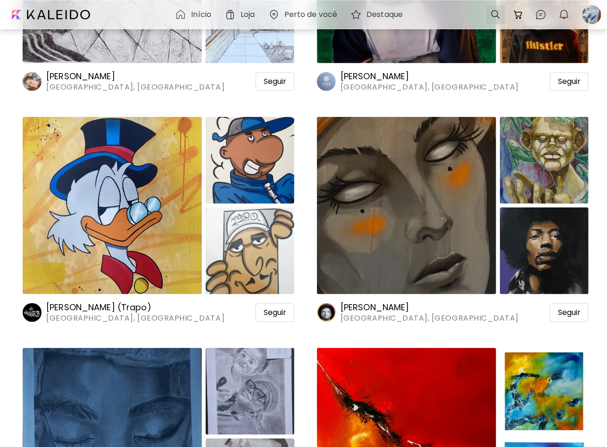
click at [496, 8] on div at bounding box center [495, 14] width 19 height 19
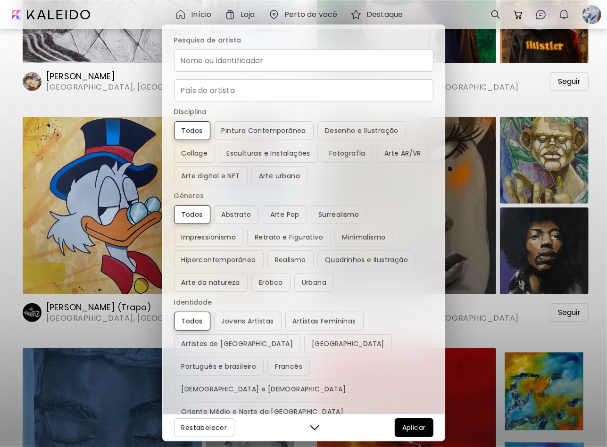
click at [299, 66] on input "Nome ou identificador" at bounding box center [303, 61] width 259 height 22
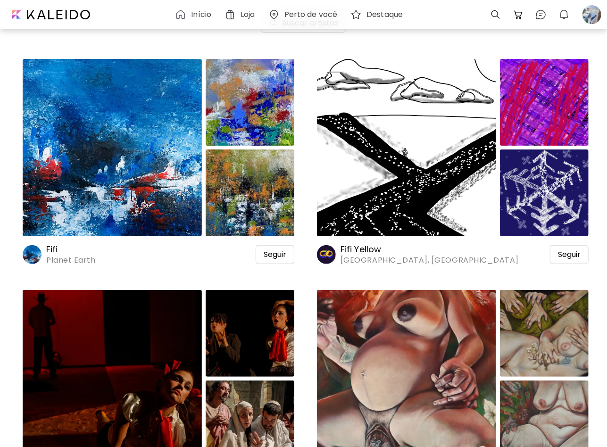
scroll to position [0, 0]
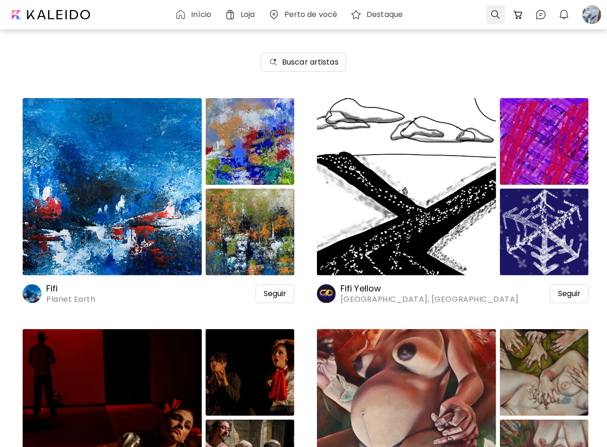
click at [499, 12] on div at bounding box center [495, 14] width 19 height 19
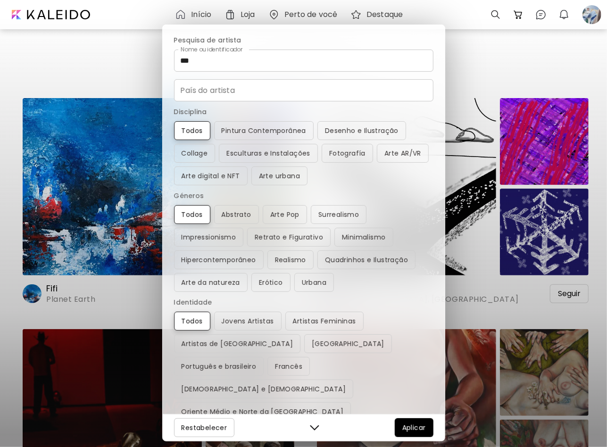
click at [213, 68] on input "***" at bounding box center [303, 61] width 259 height 22
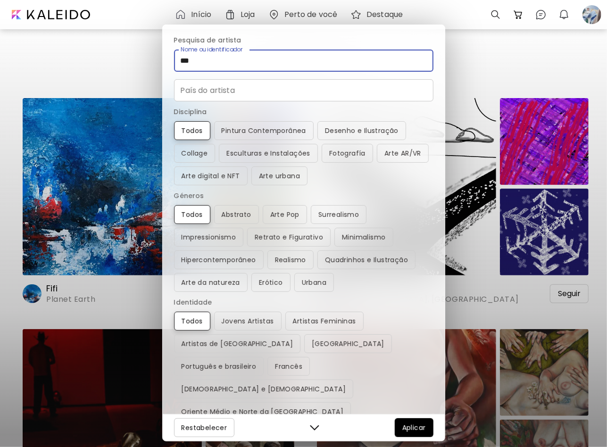
drag, startPoint x: 208, startPoint y: 63, endPoint x: 169, endPoint y: 62, distance: 38.7
click at [169, 62] on div "Pesquisa de artista Nome ou identificador *** Nome ou identificador País do art…" at bounding box center [304, 219] width 282 height 389
type input "**********"
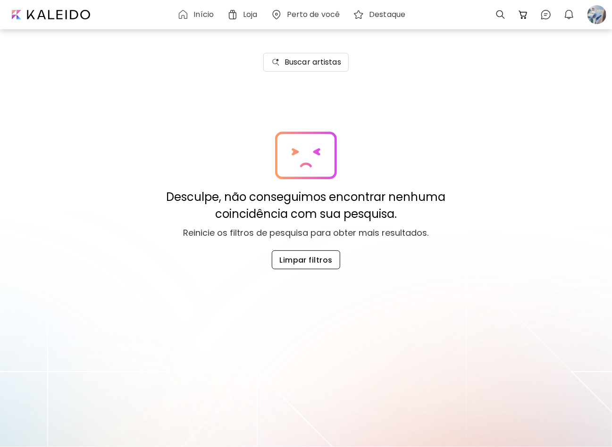
click at [294, 256] on span "Limpar filtros" at bounding box center [305, 260] width 53 height 10
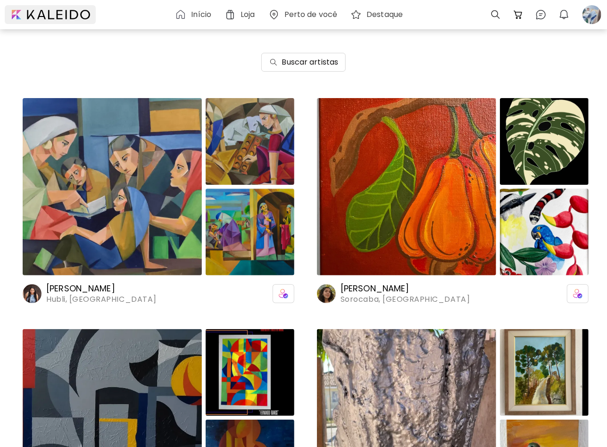
click at [36, 10] on div at bounding box center [50, 14] width 91 height 19
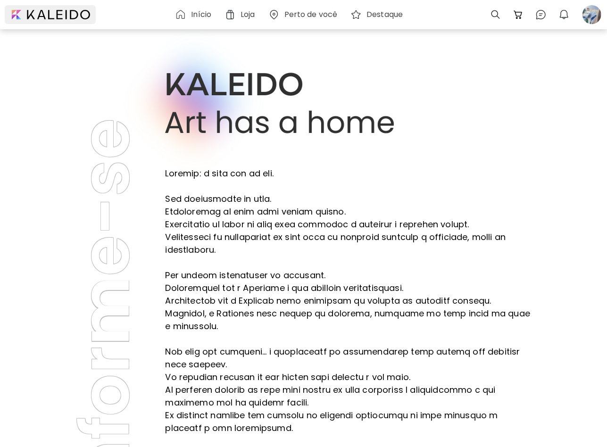
click at [51, 13] on div at bounding box center [50, 14] width 91 height 19
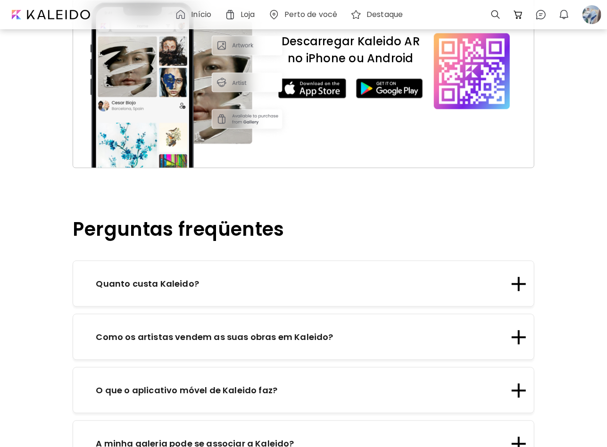
scroll to position [1038, 0]
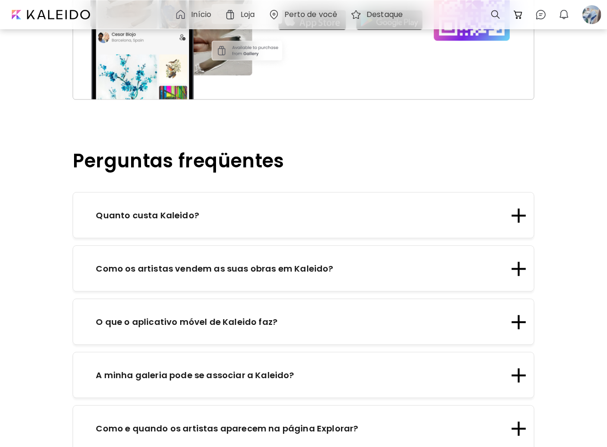
click at [201, 13] on h6 "Início" at bounding box center [201, 15] width 20 height 8
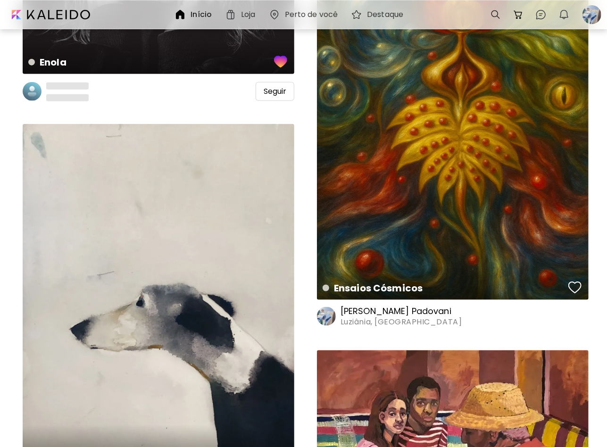
scroll to position [707, 0]
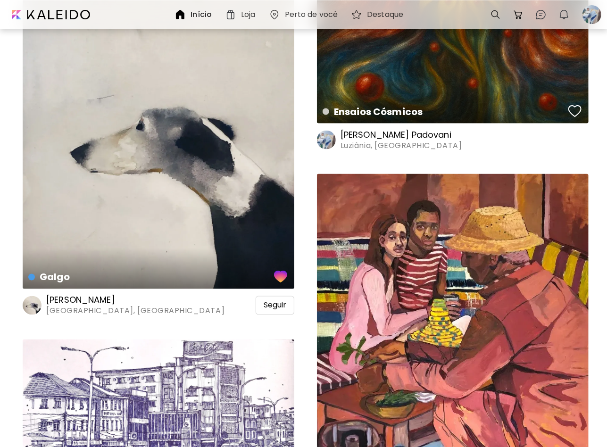
click at [72, 305] on h6 "Núria Riera" at bounding box center [135, 300] width 178 height 11
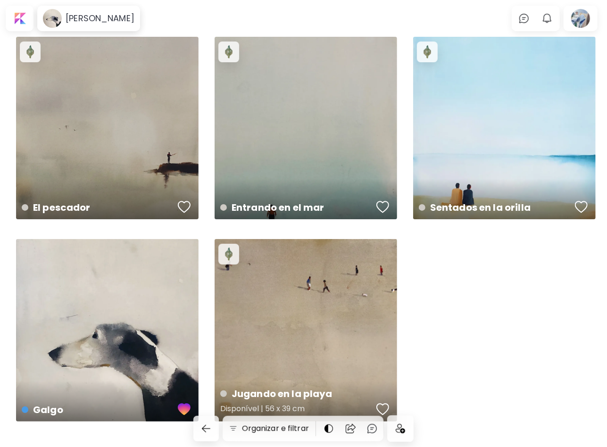
click at [384, 408] on div "button" at bounding box center [382, 409] width 13 height 14
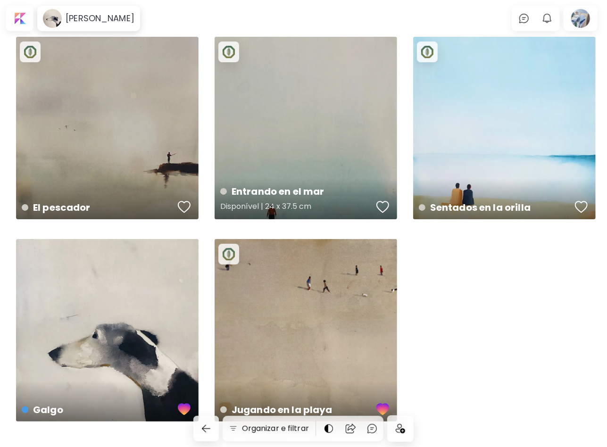
click at [389, 208] on div "button" at bounding box center [382, 207] width 13 height 14
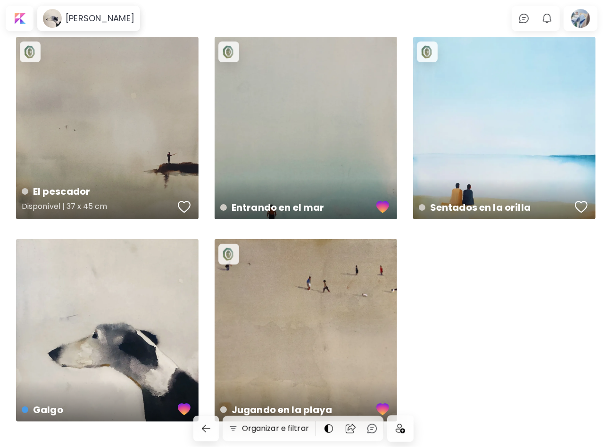
click at [183, 205] on div "button" at bounding box center [184, 207] width 13 height 14
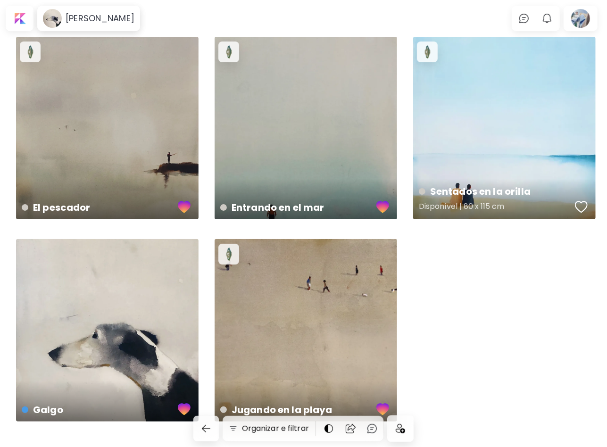
click at [580, 203] on div "button" at bounding box center [581, 207] width 13 height 14
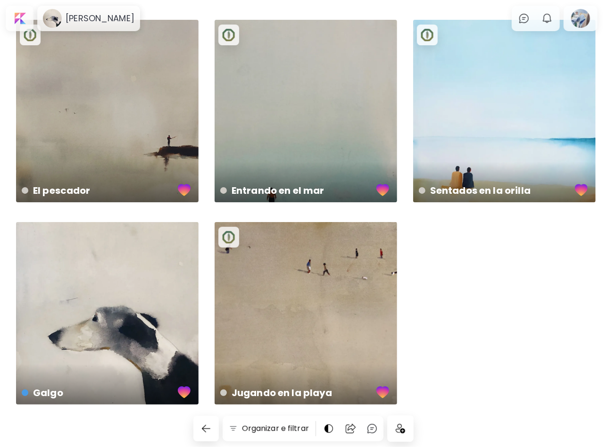
scroll to position [26, 0]
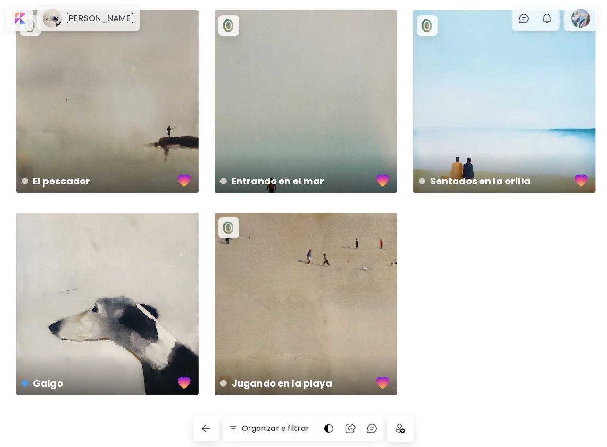
click at [405, 433] on img at bounding box center [400, 428] width 9 height 9
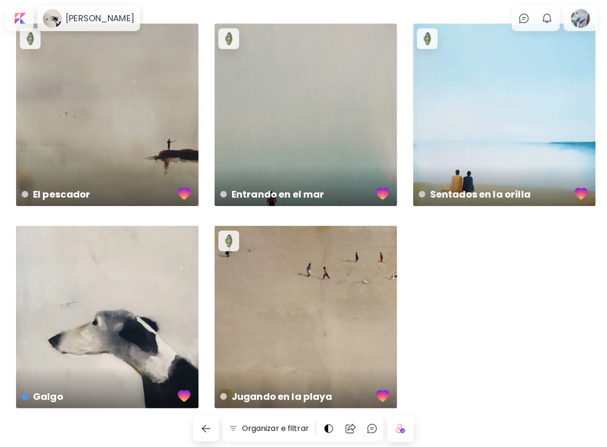
scroll to position [0, 0]
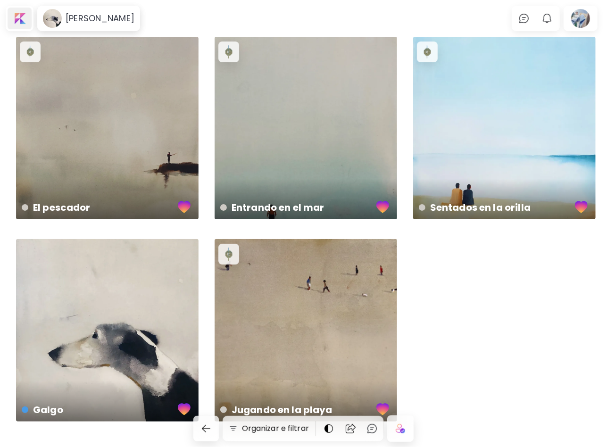
click at [17, 17] on div at bounding box center [20, 19] width 24 height 22
